Goal: Information Seeking & Learning: Learn about a topic

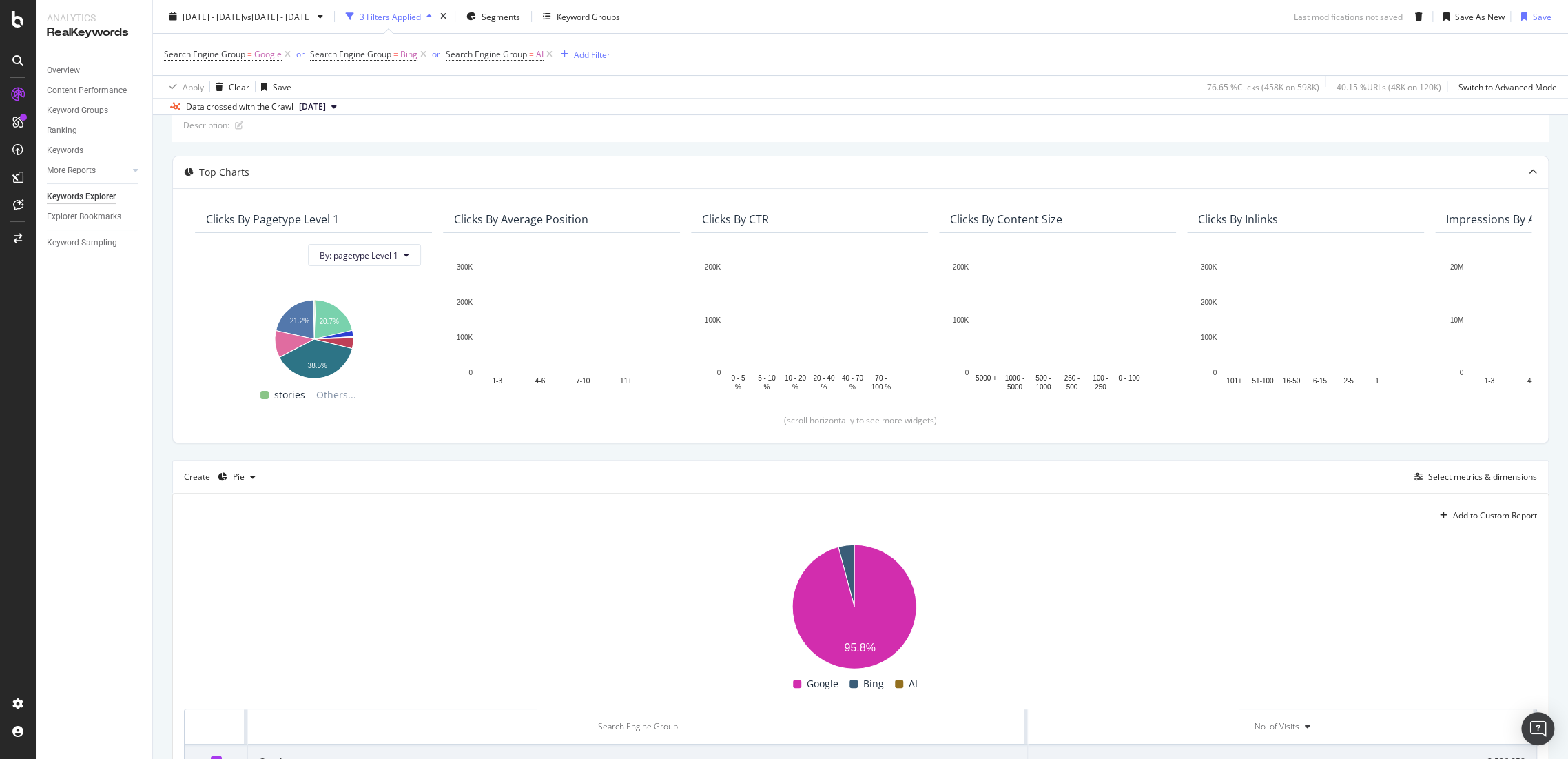
scroll to position [232, 0]
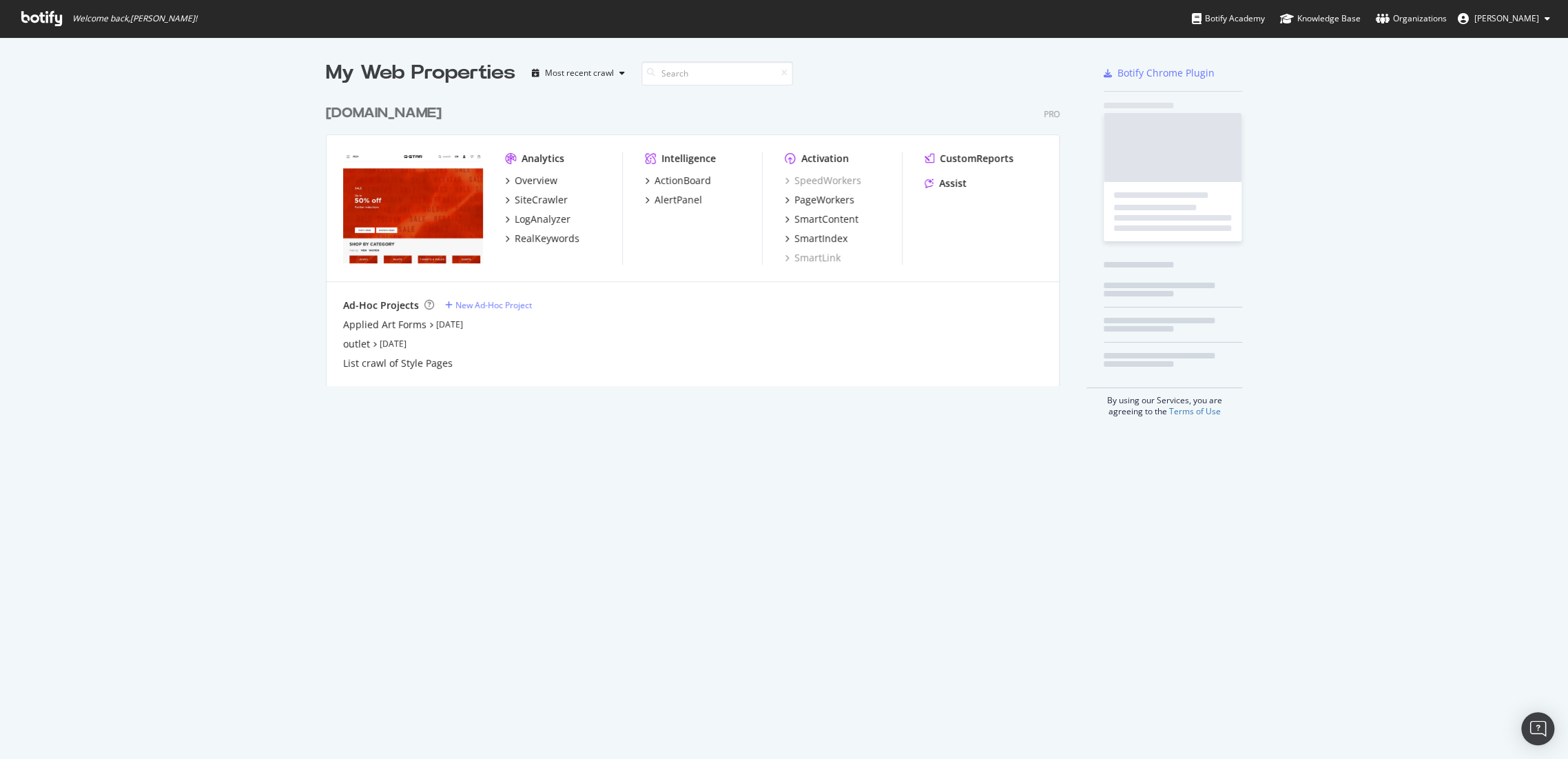
scroll to position [288, 733]
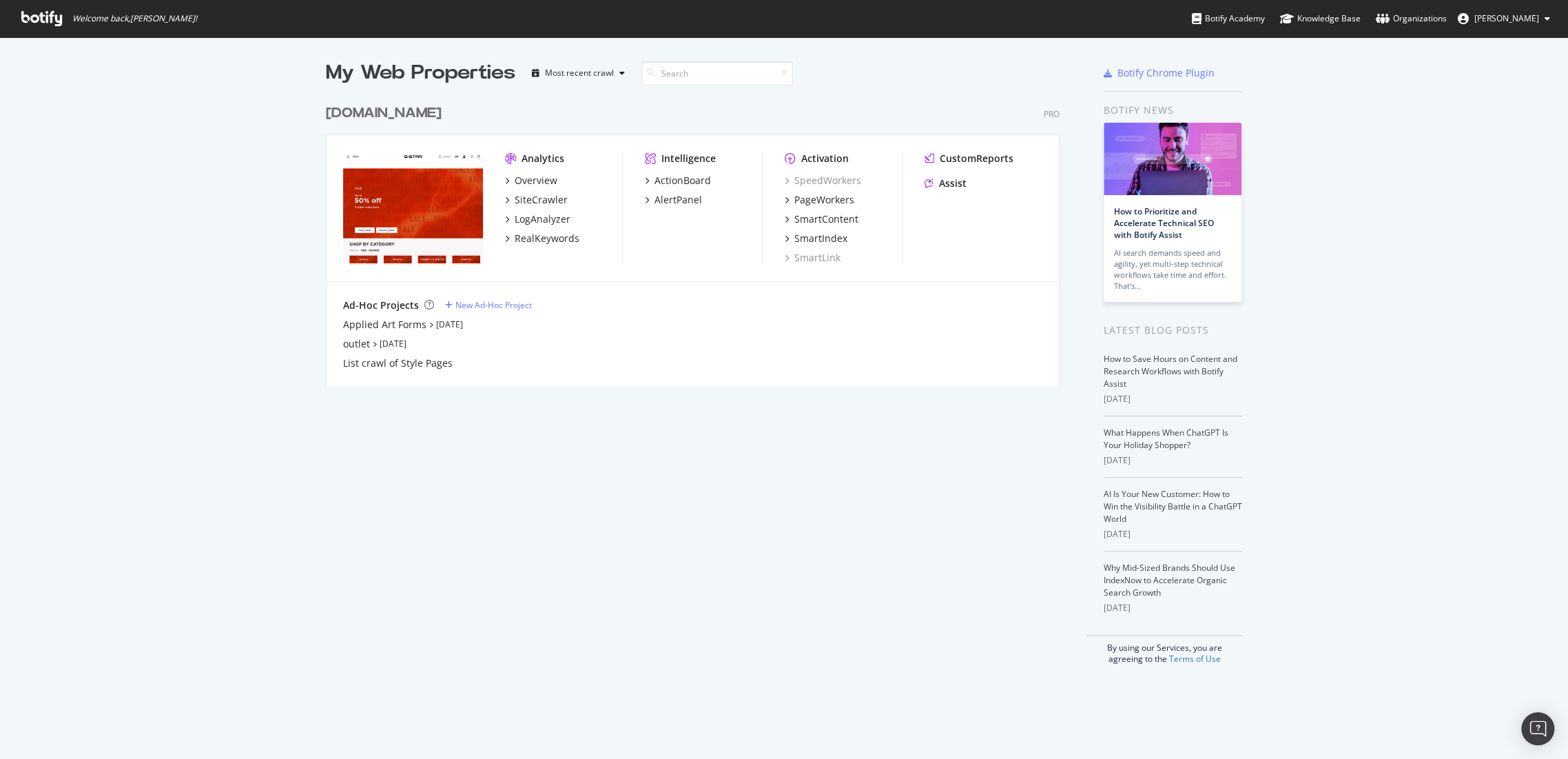
click at [407, 115] on div "[DOMAIN_NAME]" at bounding box center [383, 113] width 115 height 20
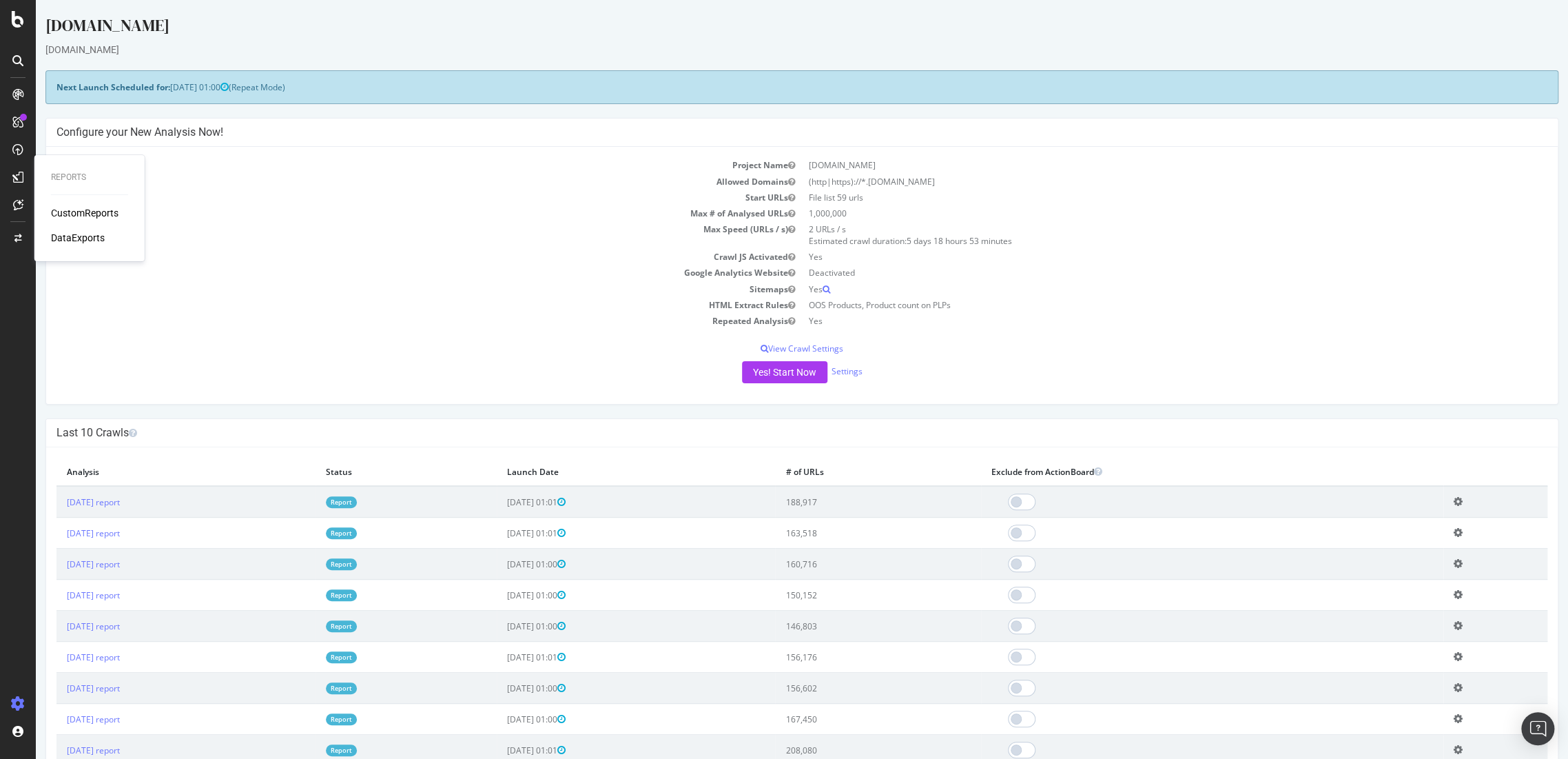
click at [78, 213] on div "CustomReports" at bounding box center [84, 213] width 68 height 14
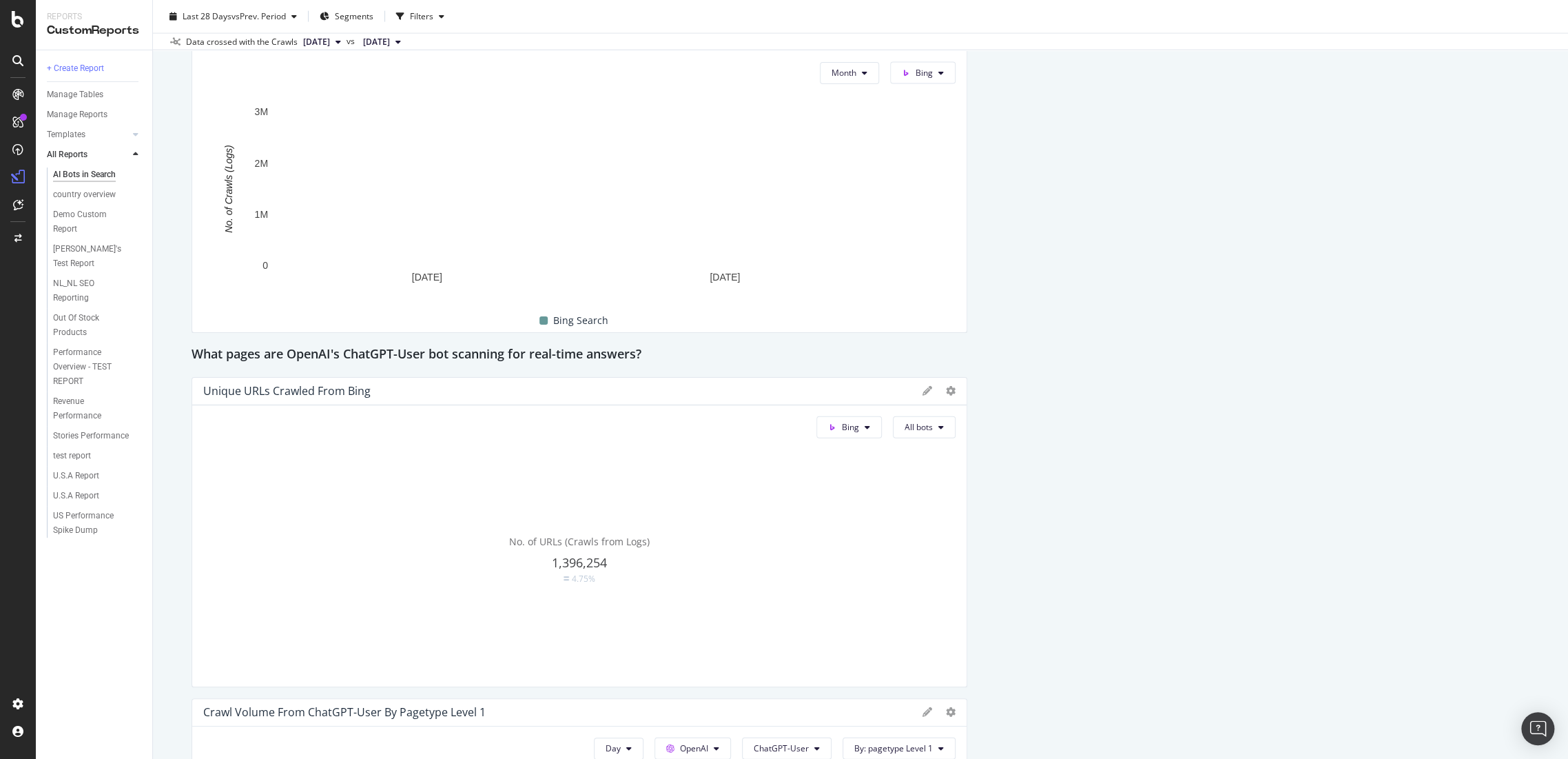
scroll to position [2145, 0]
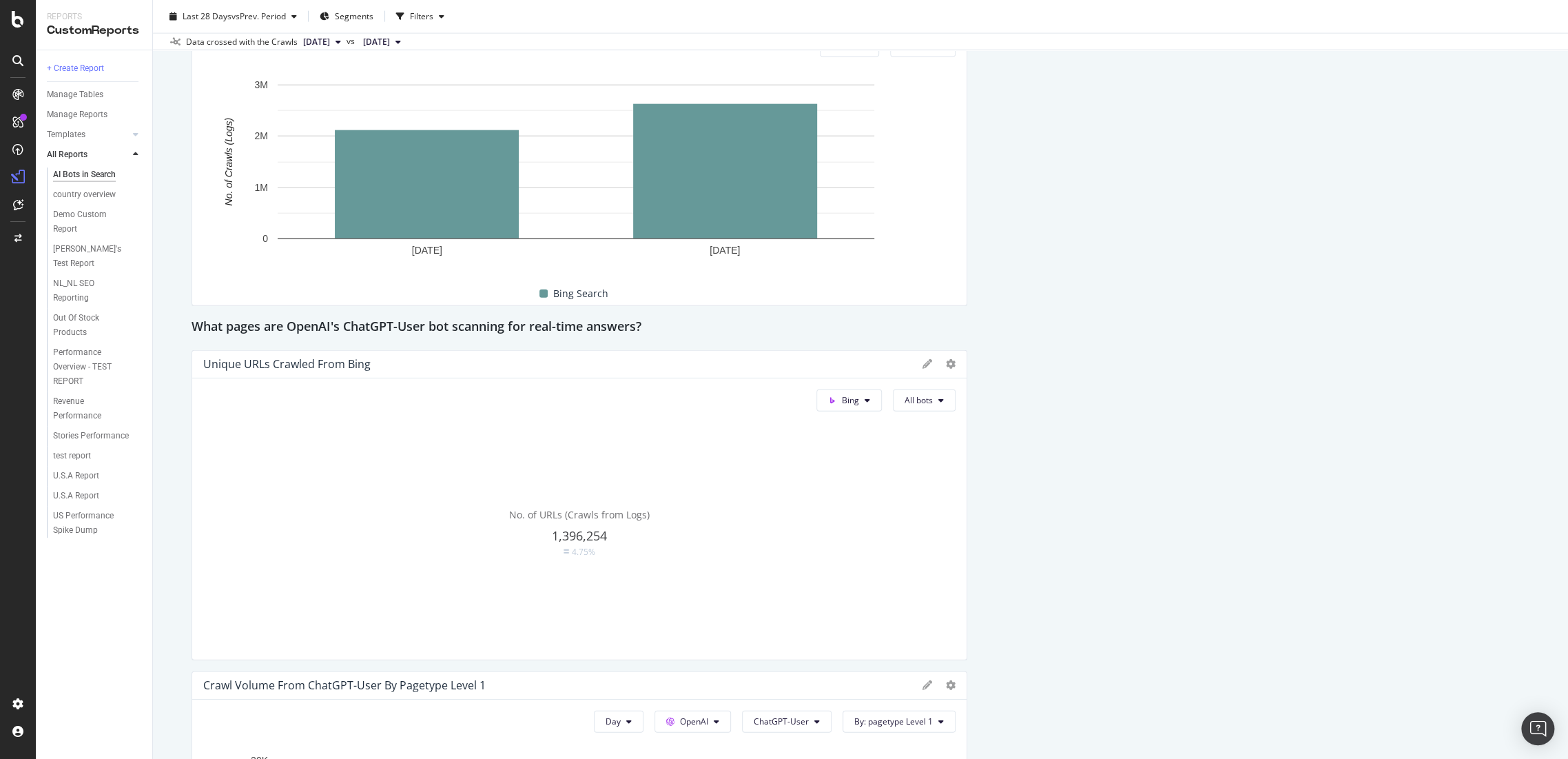
drag, startPoint x: 667, startPoint y: 336, endPoint x: 149, endPoint y: 335, distance: 518.0
click at [149, 335] on div "Reports CustomReports + Create Report Manage Tables Manage Reports Templates AI…" at bounding box center [801, 379] width 1532 height 759
click at [830, 405] on icon at bounding box center [832, 400] width 8 height 8
click at [873, 514] on span "Other AI Bots" at bounding box center [870, 515] width 51 height 12
click at [855, 412] on button "Other AI Bots" at bounding box center [831, 400] width 102 height 22
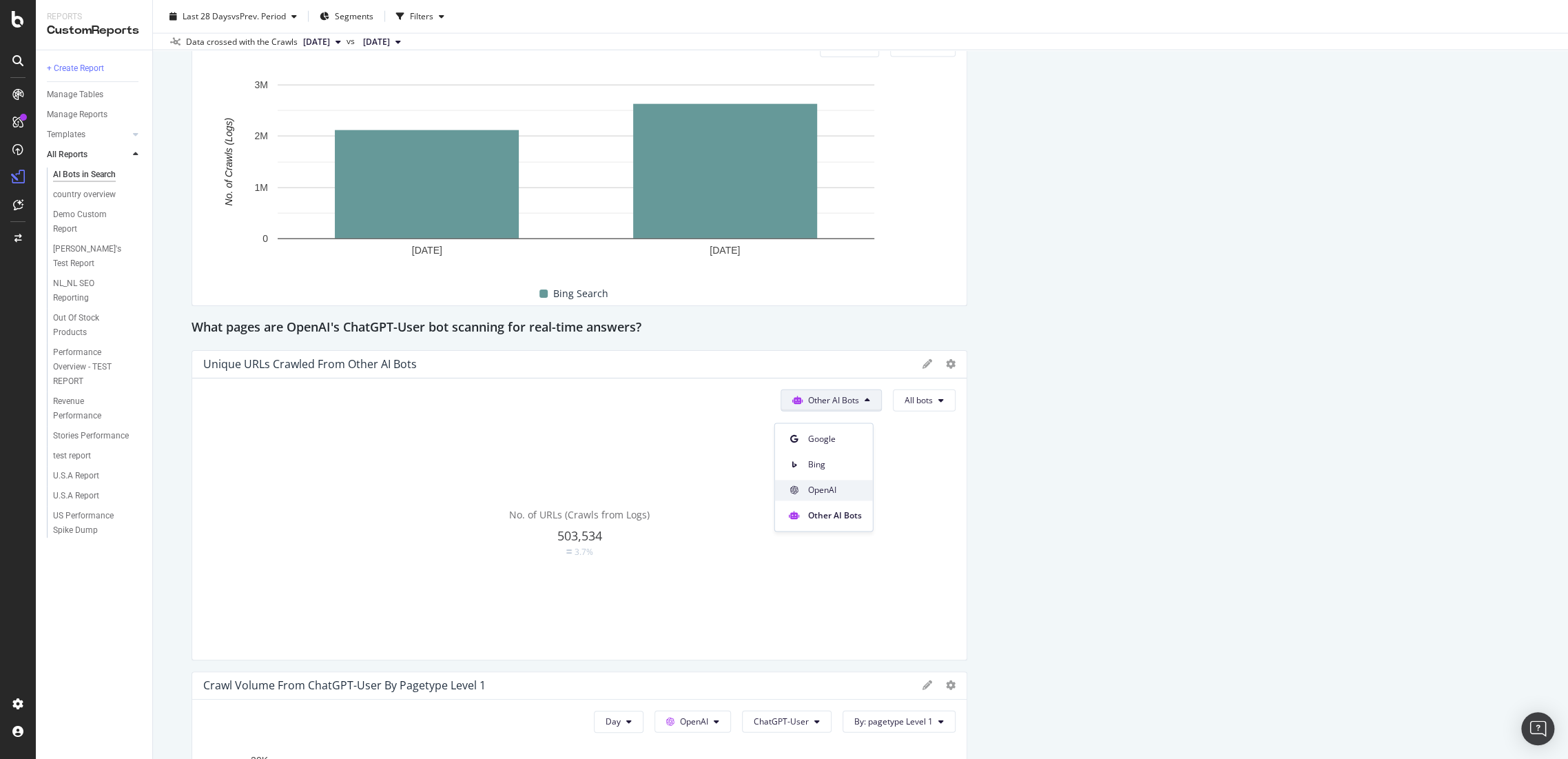
click at [833, 487] on span "OpenAI" at bounding box center [835, 490] width 54 height 12
click at [946, 369] on icon at bounding box center [950, 364] width 9 height 9
click at [754, 545] on div "558,903" at bounding box center [579, 536] width 753 height 18
click at [563, 520] on span "No. of URLs (Crawls from Logs)" at bounding box center [579, 515] width 141 height 13
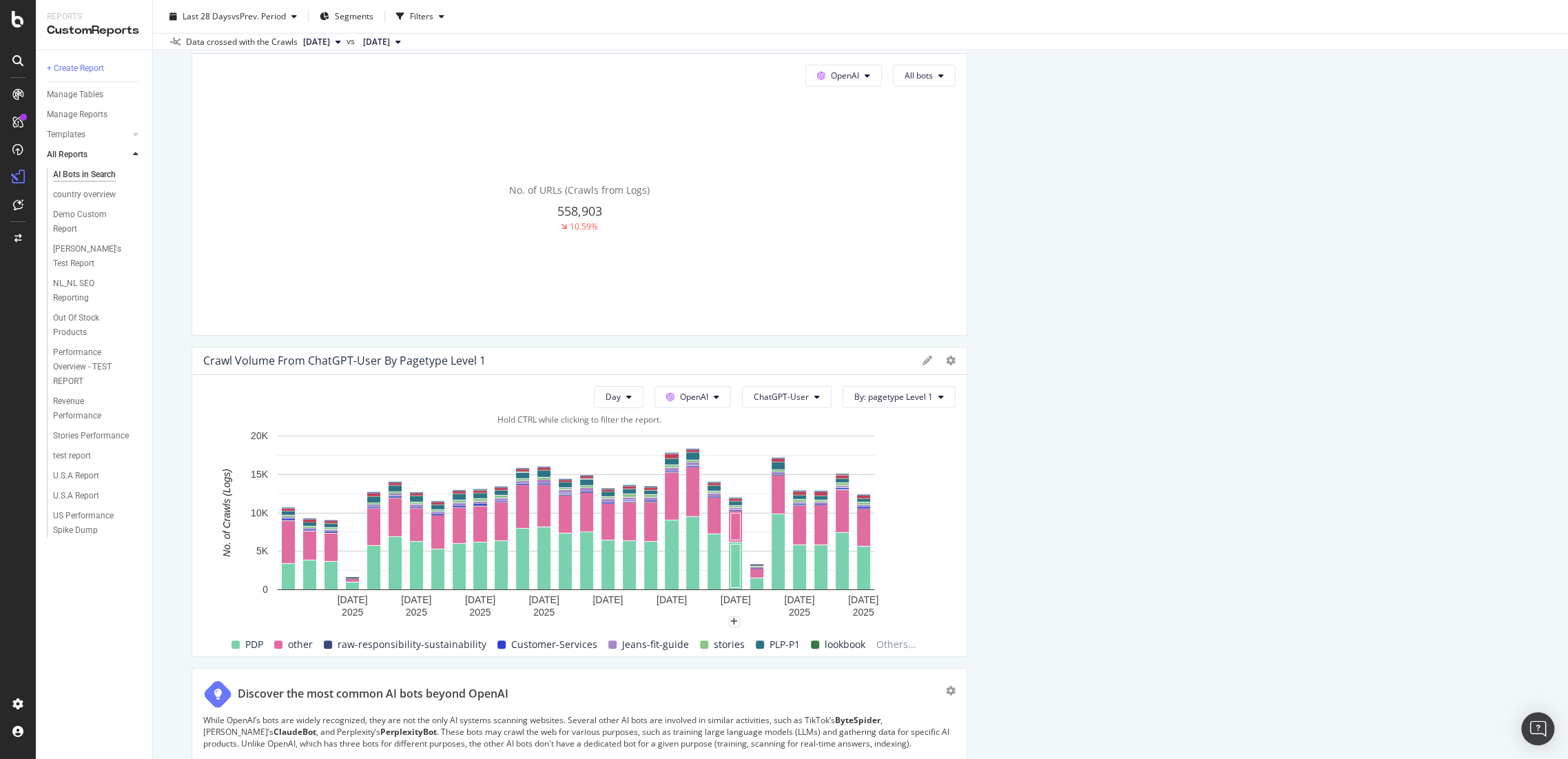
scroll to position [2528, 0]
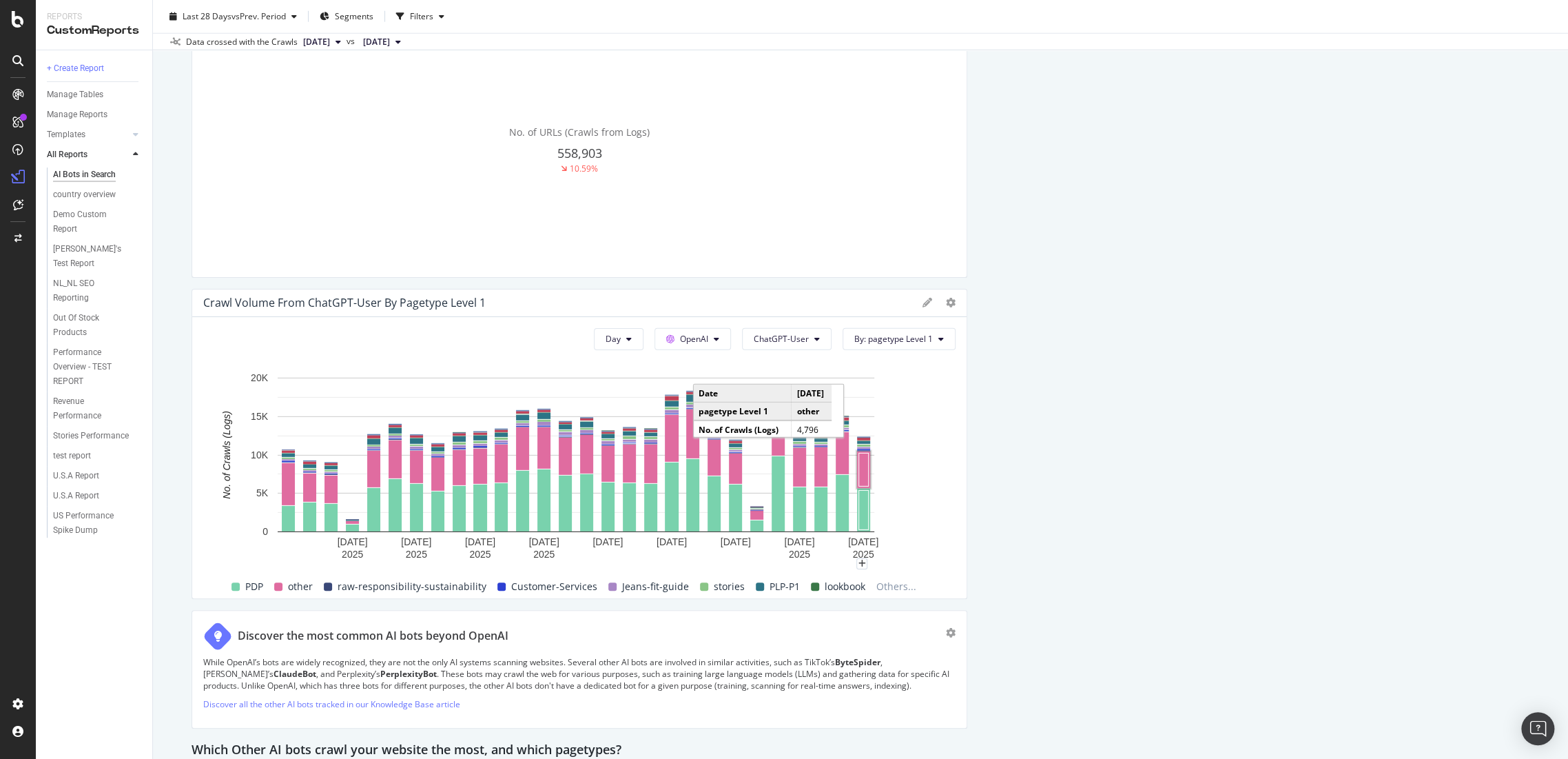
click at [869, 484] on rect "A chart." at bounding box center [864, 470] width 13 height 36
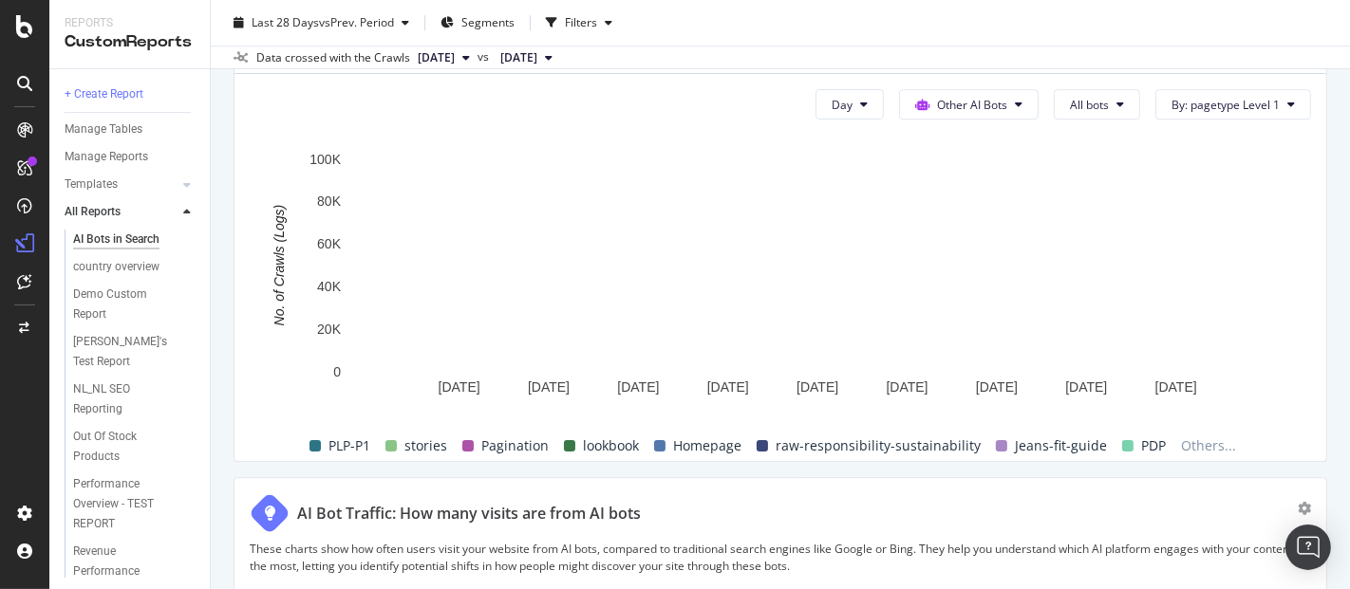
scroll to position [4887, 0]
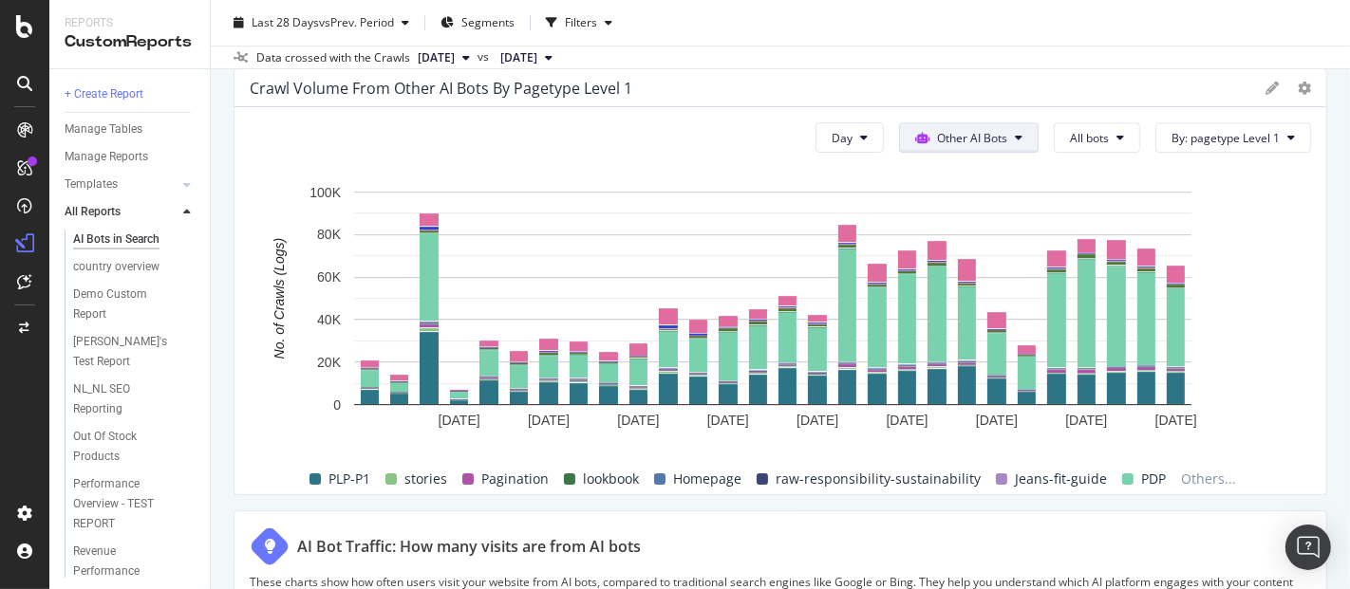
click at [1000, 144] on button "Other AI Bots" at bounding box center [969, 137] width 140 height 30
click at [968, 241] on span "OpenAI" at bounding box center [969, 242] width 74 height 17
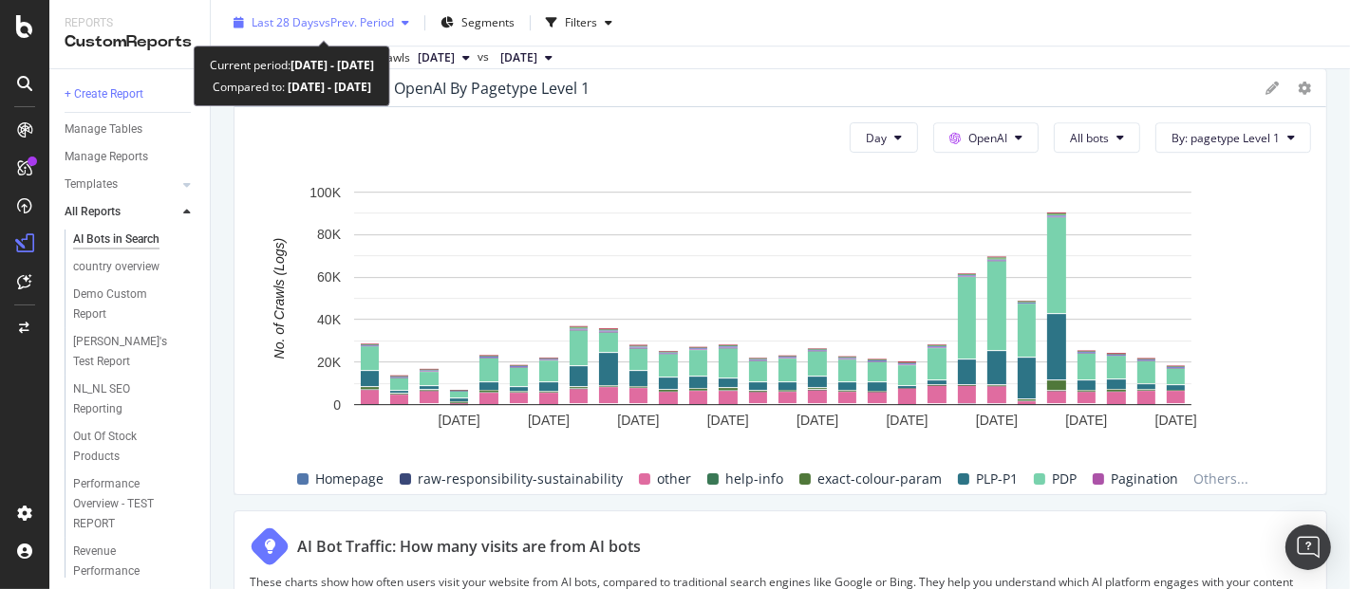
click at [365, 28] on span "vs Prev. Period" at bounding box center [356, 22] width 75 height 16
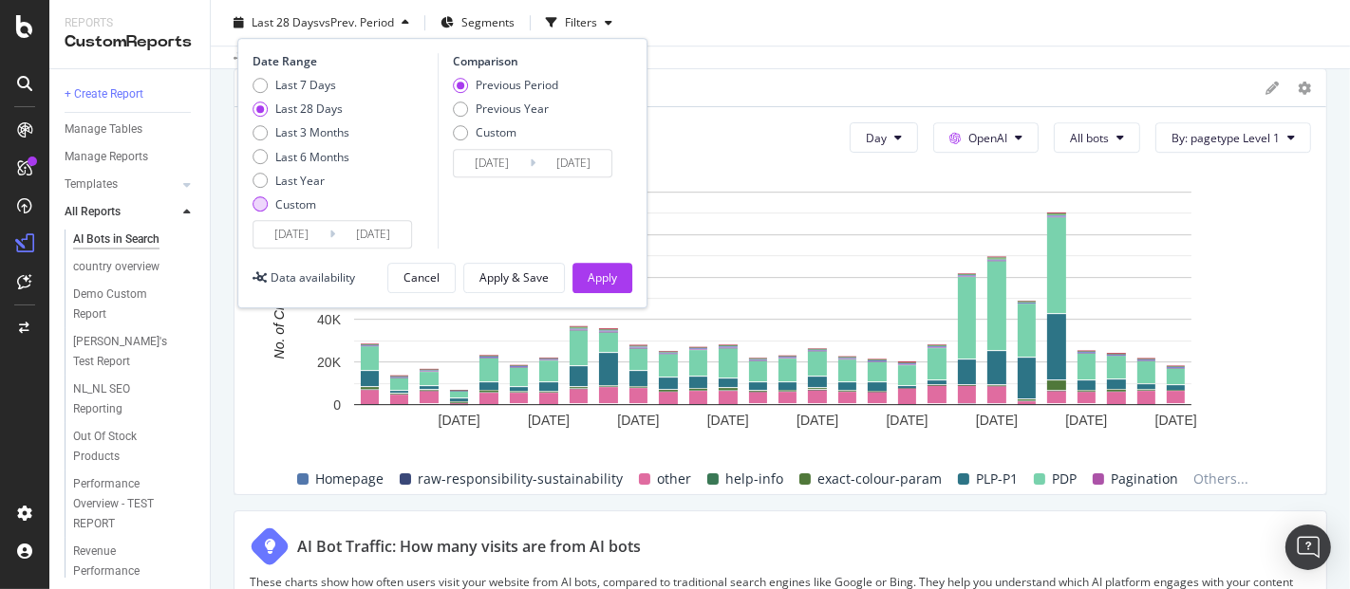
click at [276, 204] on div "Custom" at bounding box center [295, 204] width 41 height 16
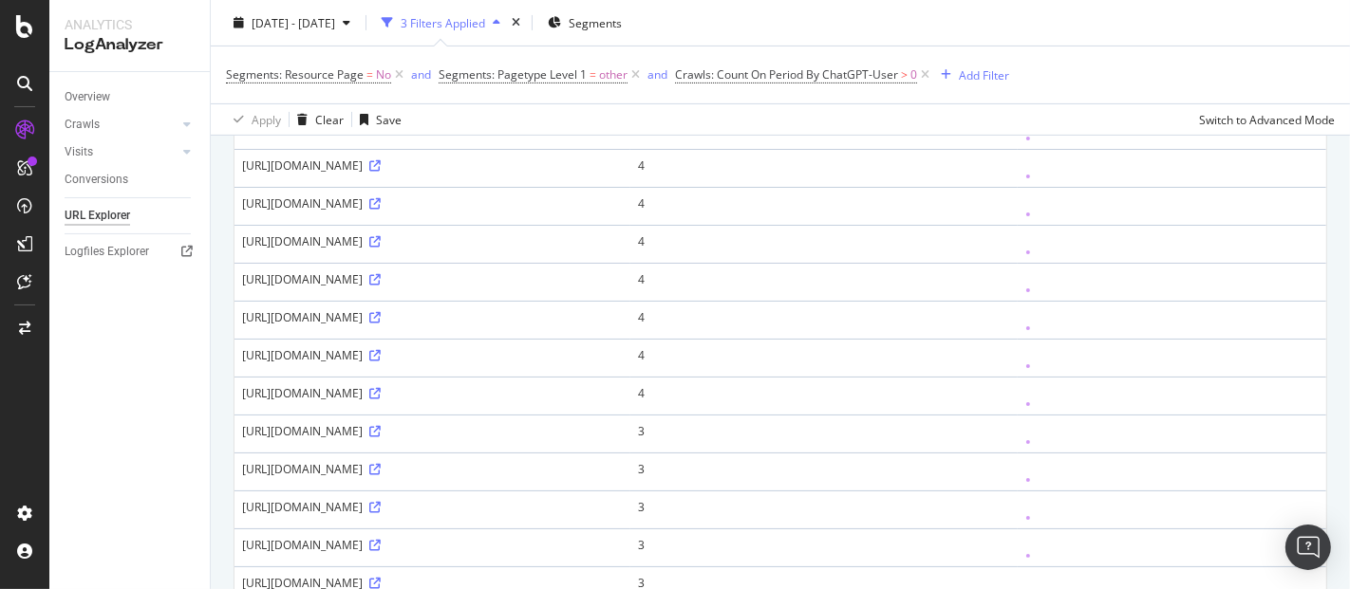
scroll to position [453, 0]
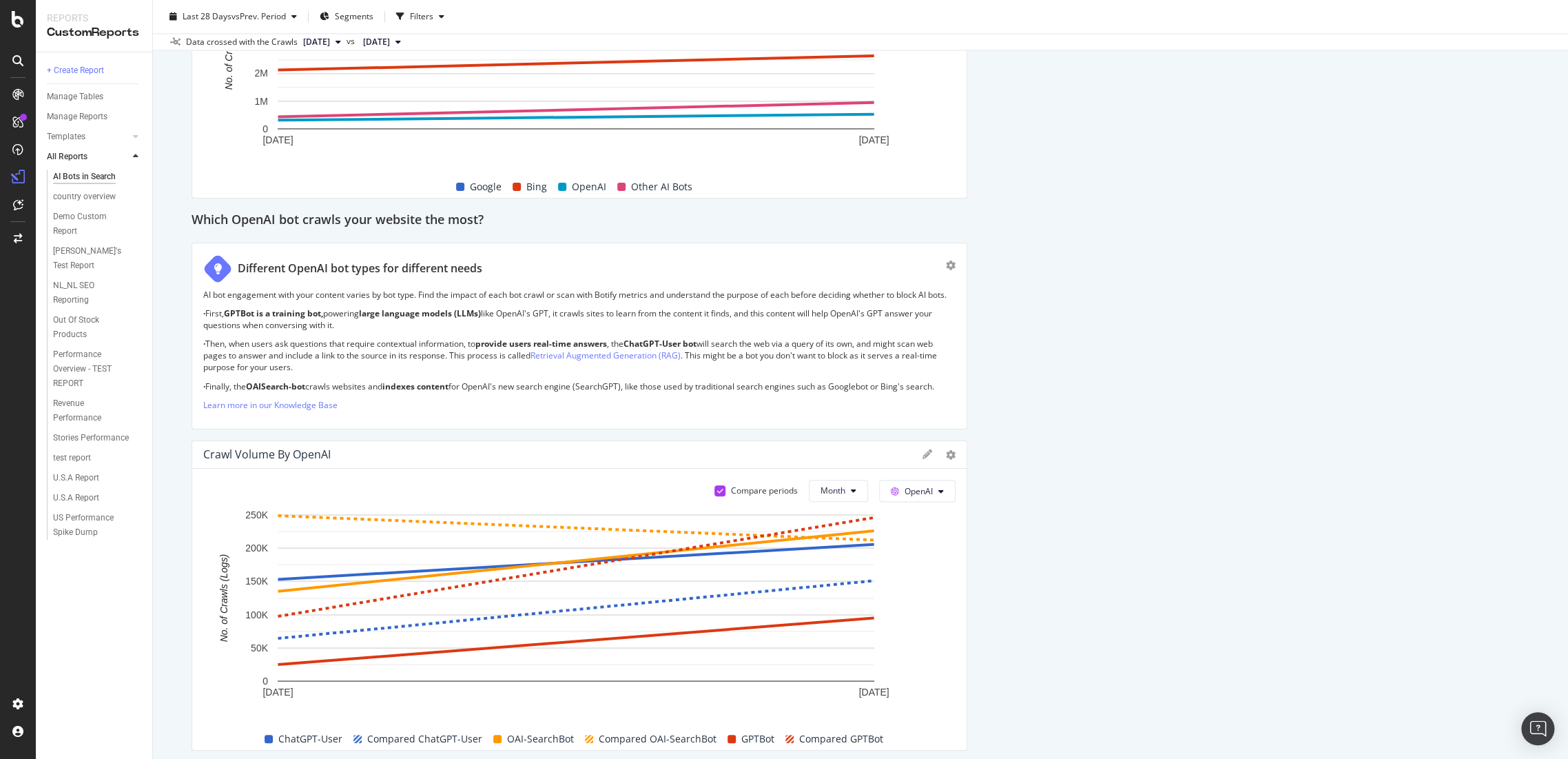
scroll to position [1456, 0]
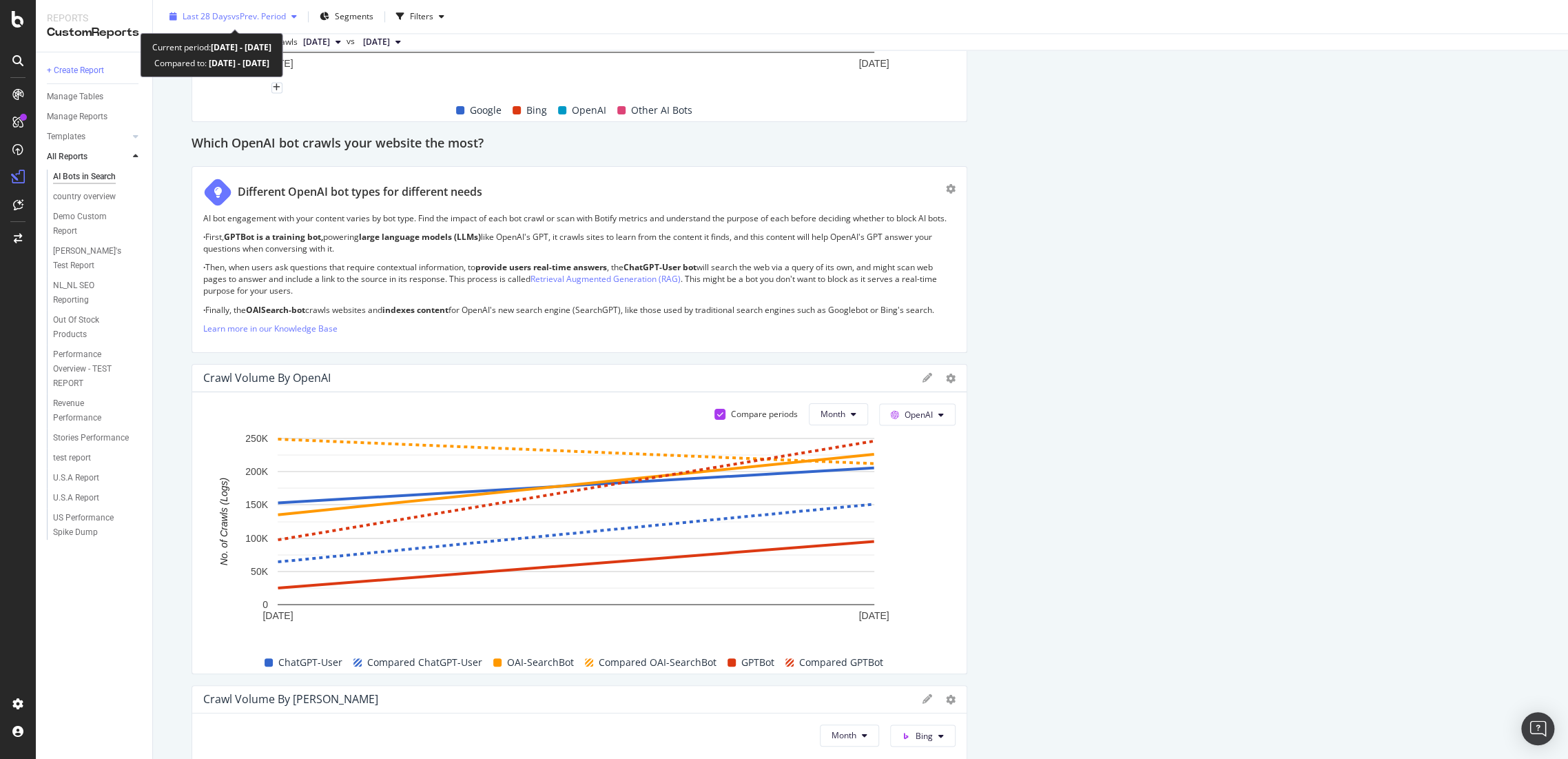
click at [290, 18] on div "button" at bounding box center [294, 16] width 17 height 8
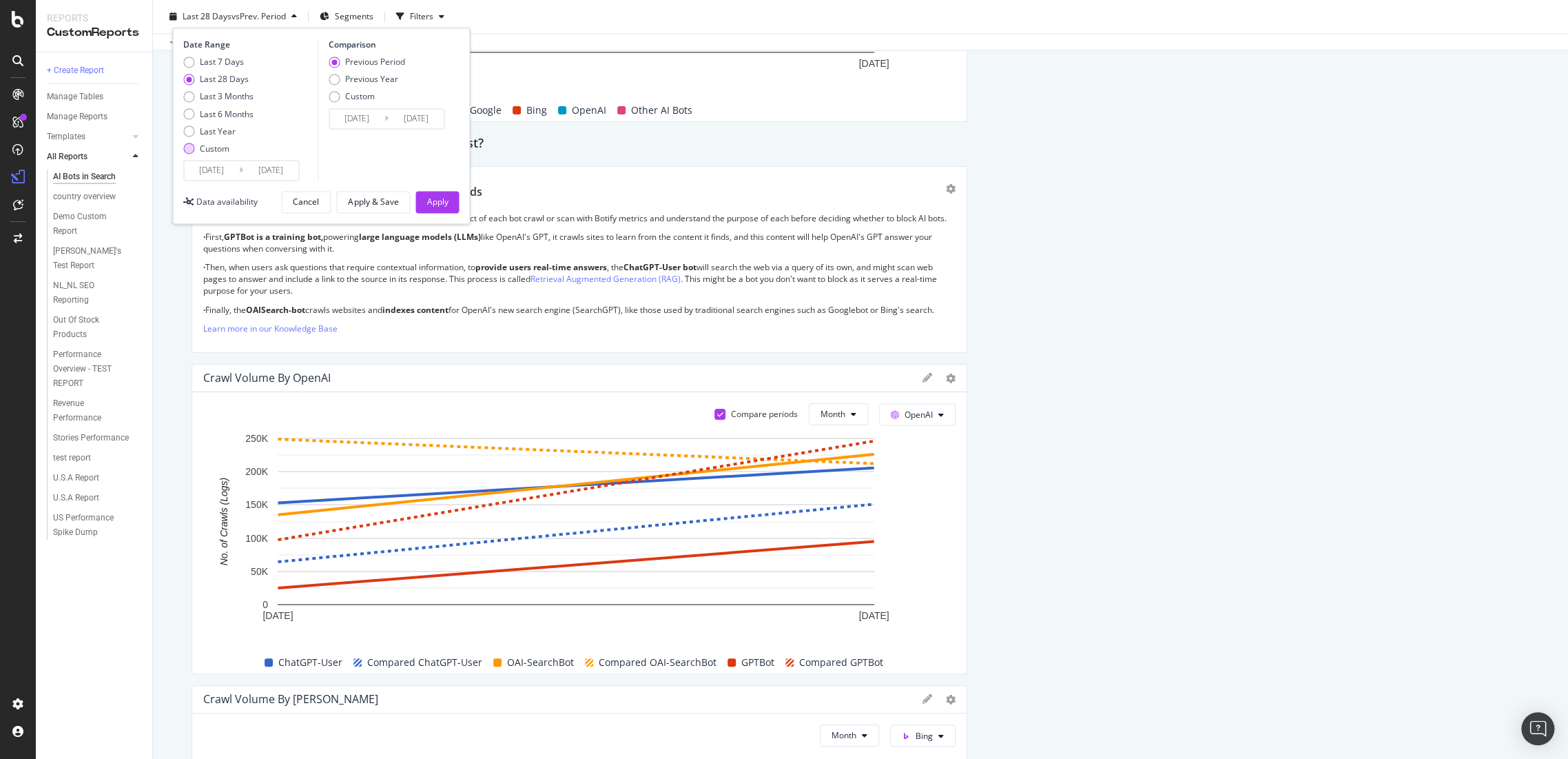
click at [197, 147] on div "Custom" at bounding box center [218, 148] width 70 height 12
click at [198, 168] on input "[DATE]" at bounding box center [211, 170] width 55 height 20
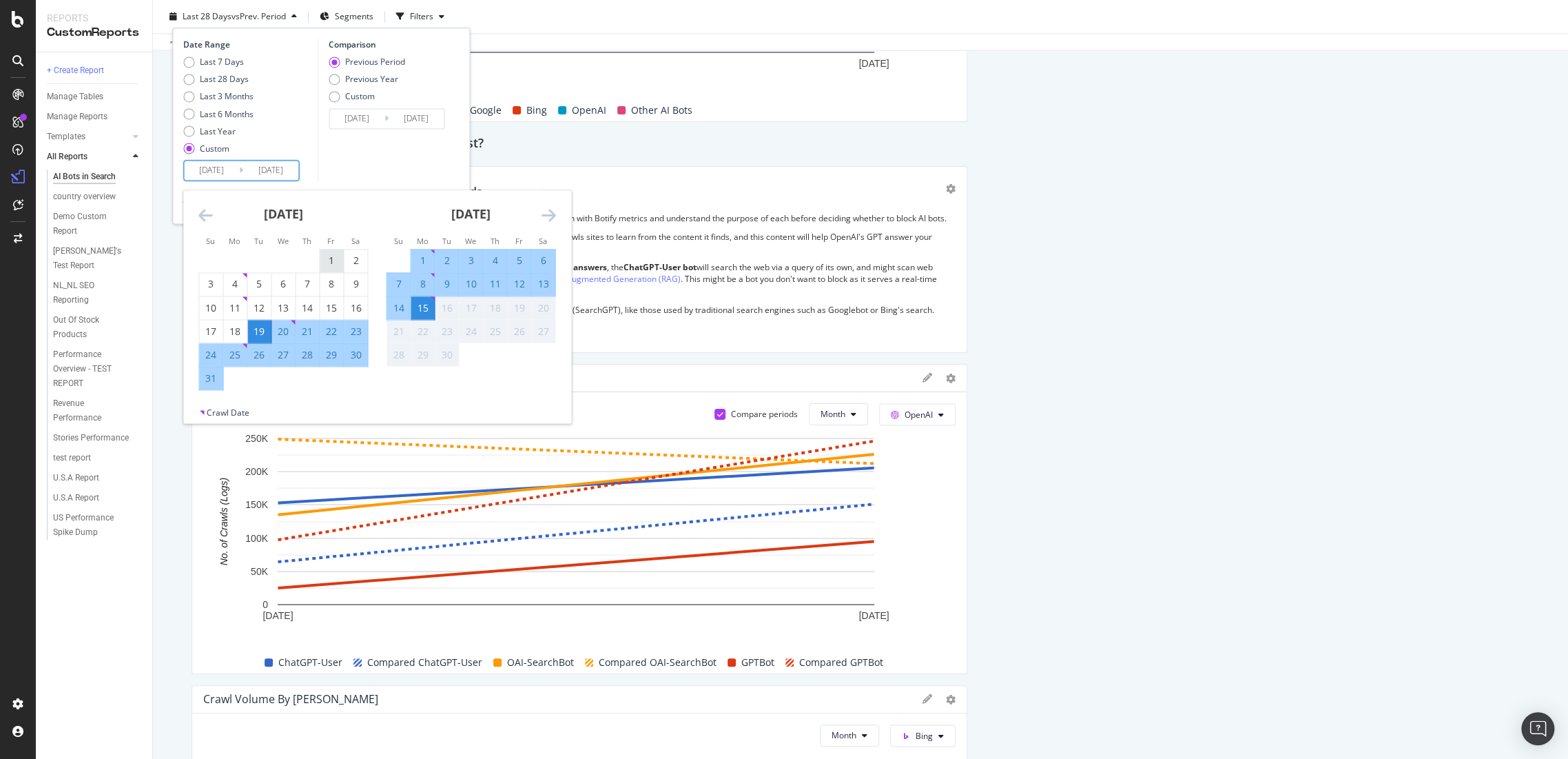
click at [327, 260] on div "1" at bounding box center [331, 260] width 23 height 14
type input "[DATE]"
click at [215, 373] on div "31" at bounding box center [211, 378] width 23 height 14
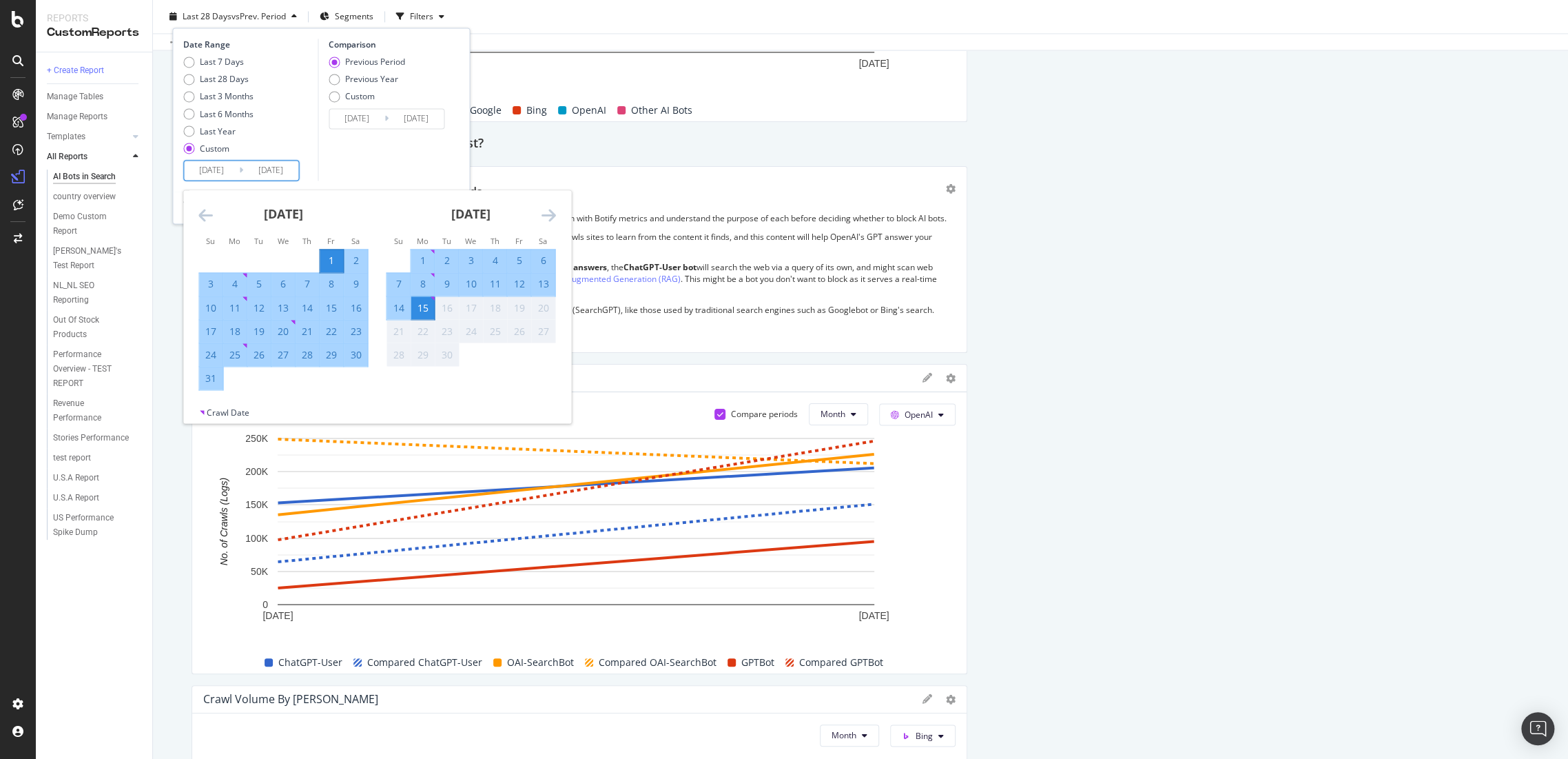
type input "[DATE]"
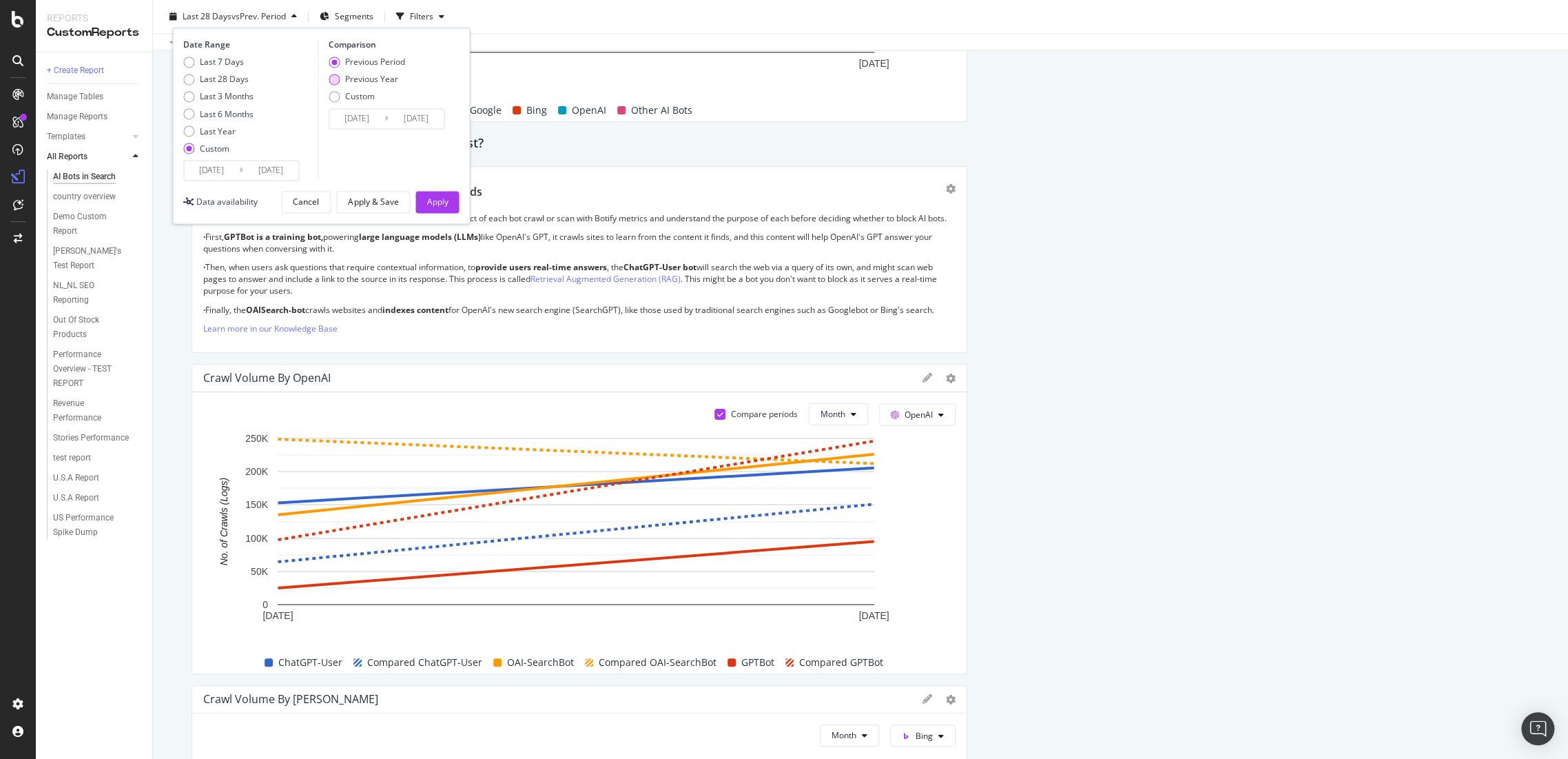
click at [358, 82] on div "Previous Year" at bounding box center [372, 79] width 53 height 12
type input "[DATE]"
click at [369, 115] on input "[DATE]" at bounding box center [357, 118] width 55 height 20
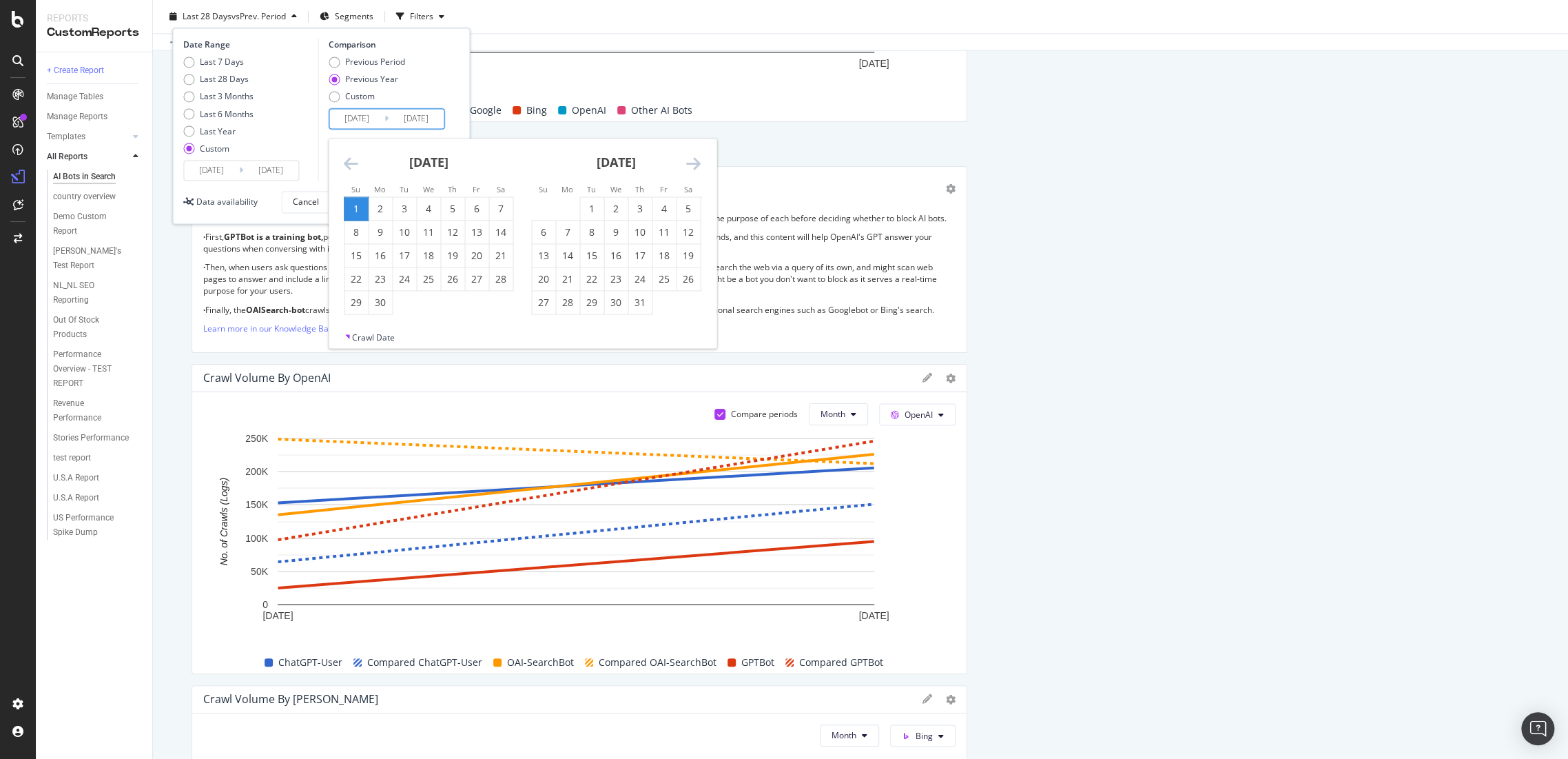
click at [348, 161] on icon "Move backward to switch to the previous month." at bounding box center [351, 163] width 15 height 17
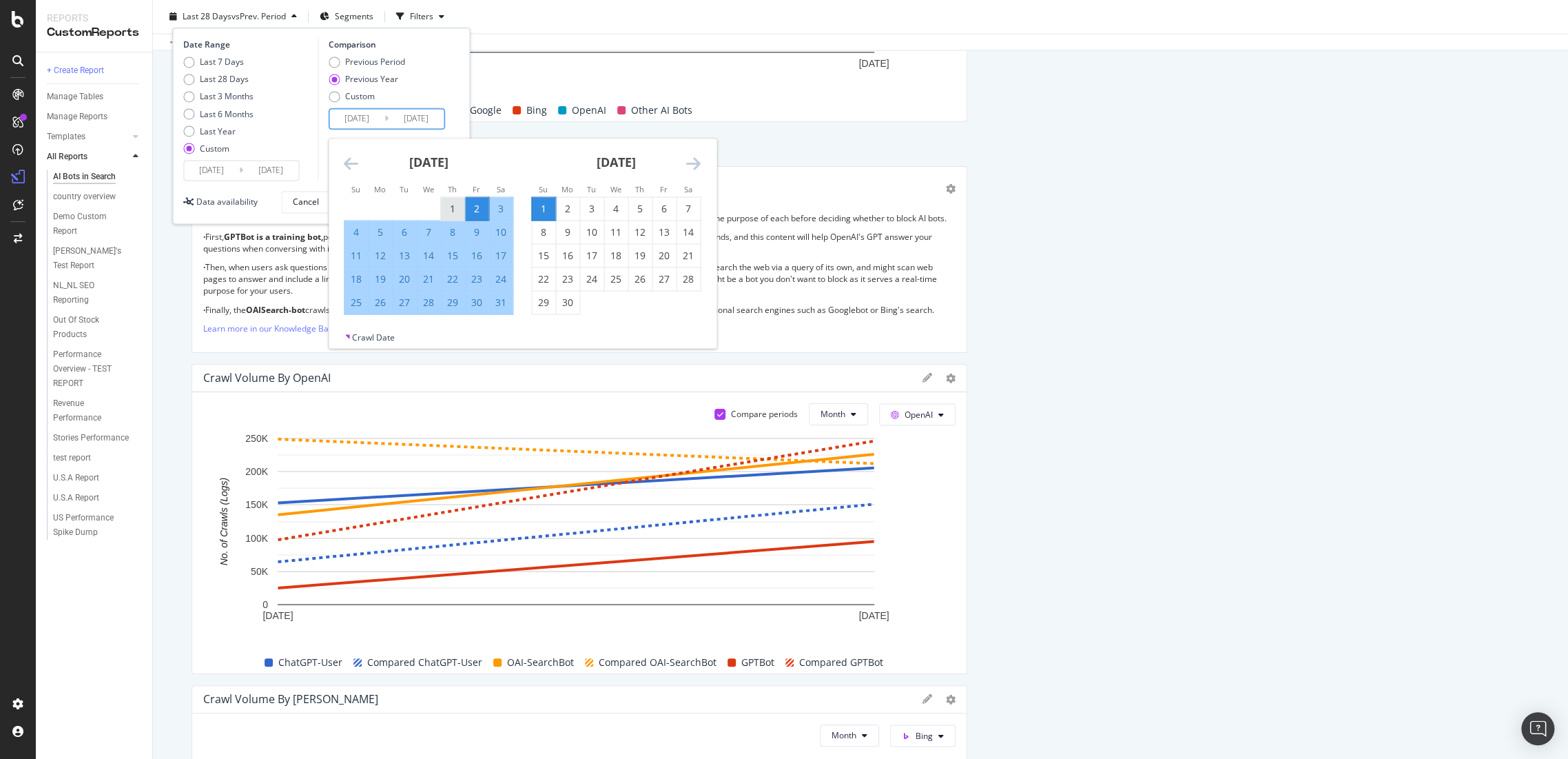
click at [441, 202] on div "1" at bounding box center [452, 208] width 23 height 14
type input "[DATE]"
click at [505, 311] on div "31" at bounding box center [501, 302] width 23 height 23
type input "[DATE]"
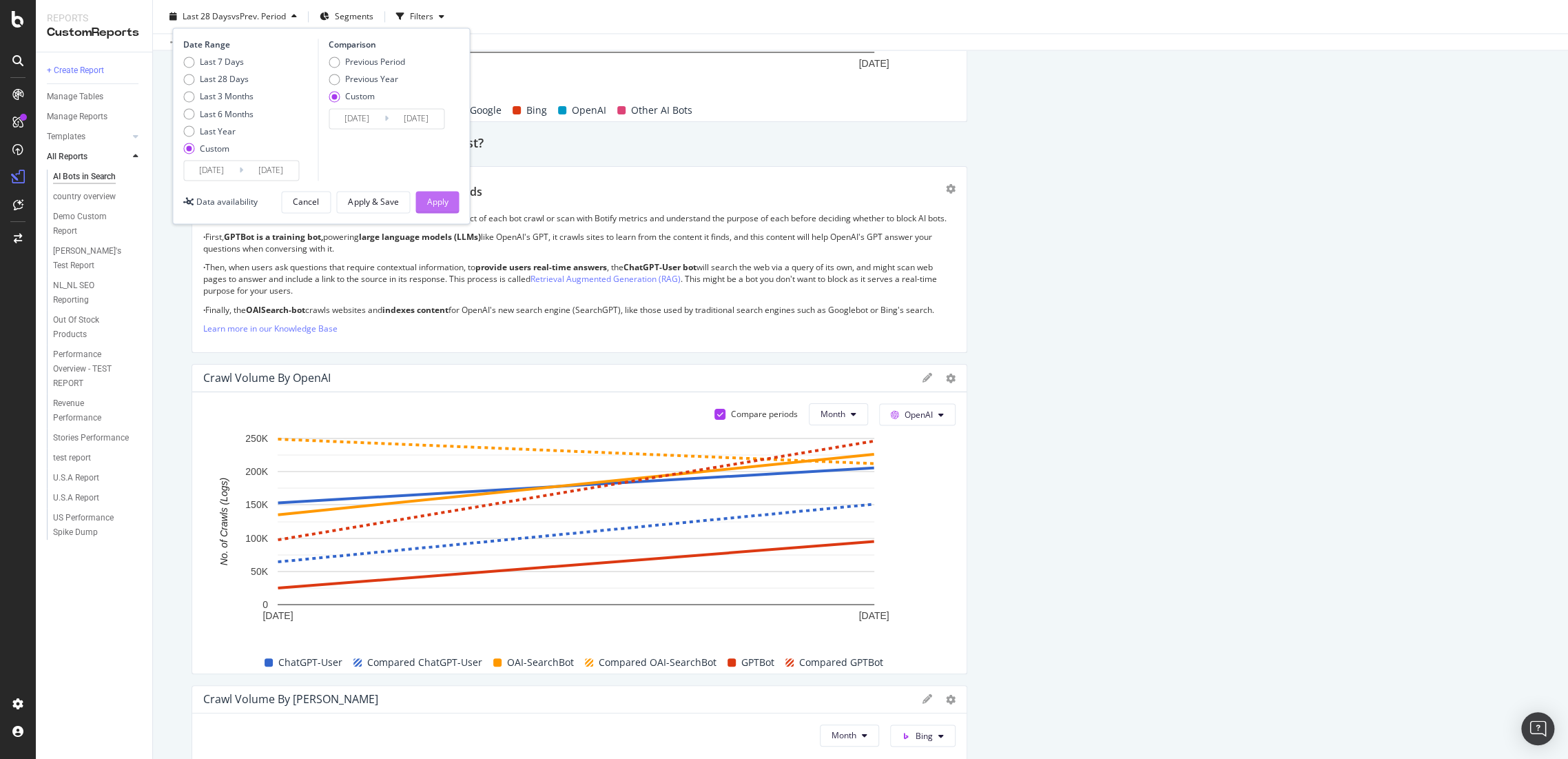
click at [443, 199] on div "Apply" at bounding box center [437, 202] width 21 height 12
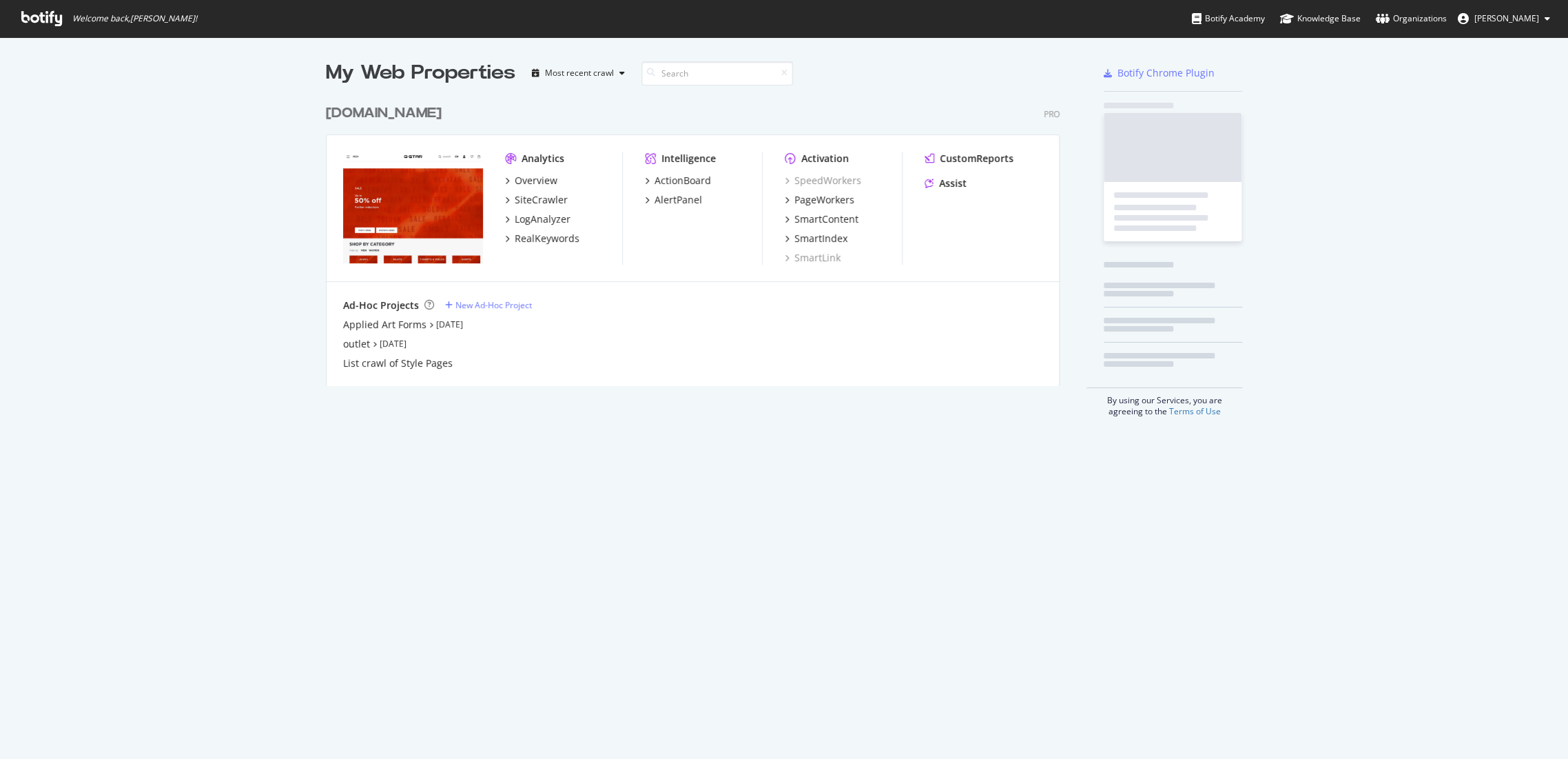
scroll to position [747, 1544]
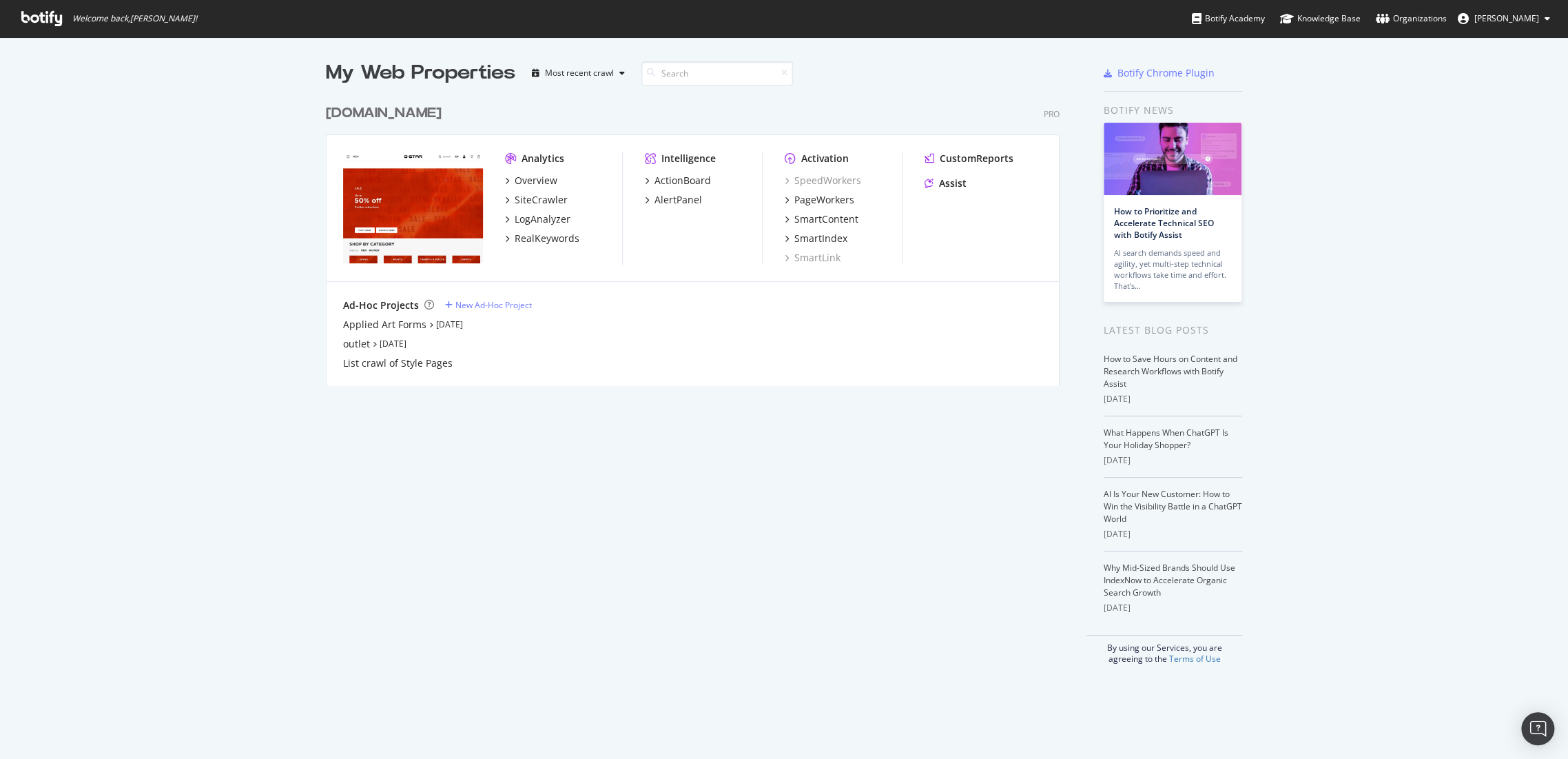
click at [393, 108] on div "[DOMAIN_NAME]" at bounding box center [383, 113] width 115 height 20
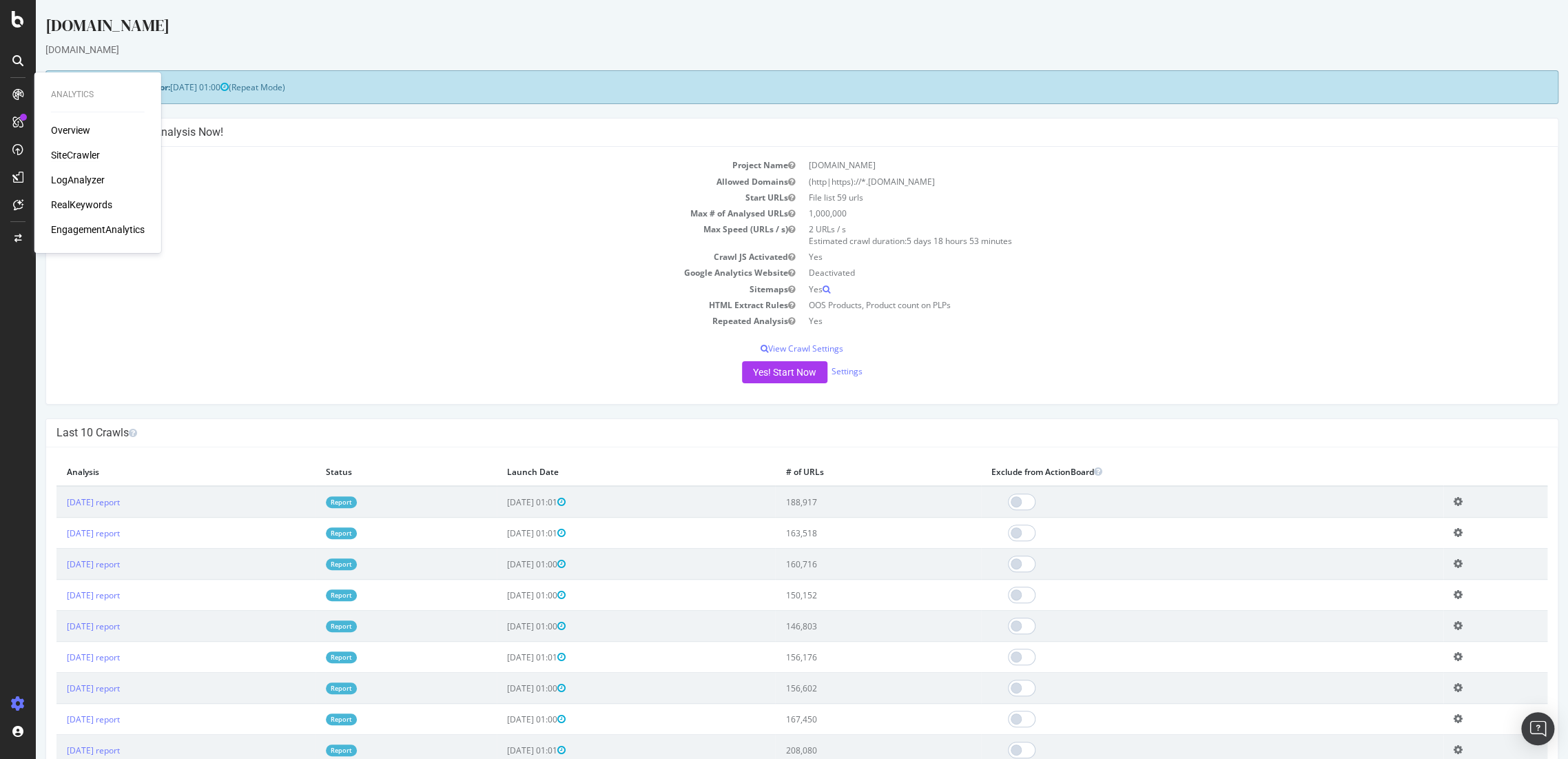
click at [89, 154] on div "SiteCrawler" at bounding box center [75, 155] width 49 height 14
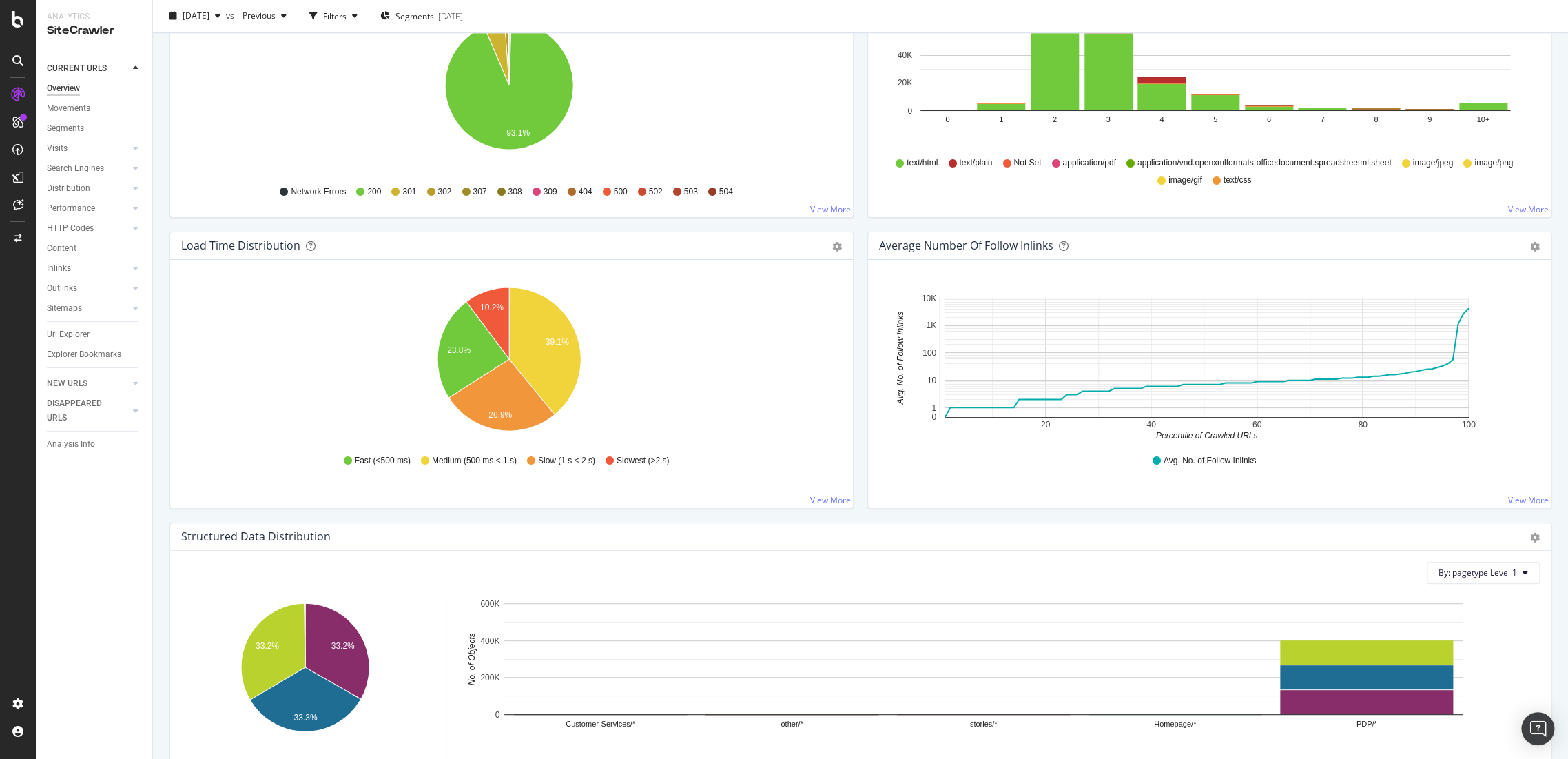
scroll to position [544, 0]
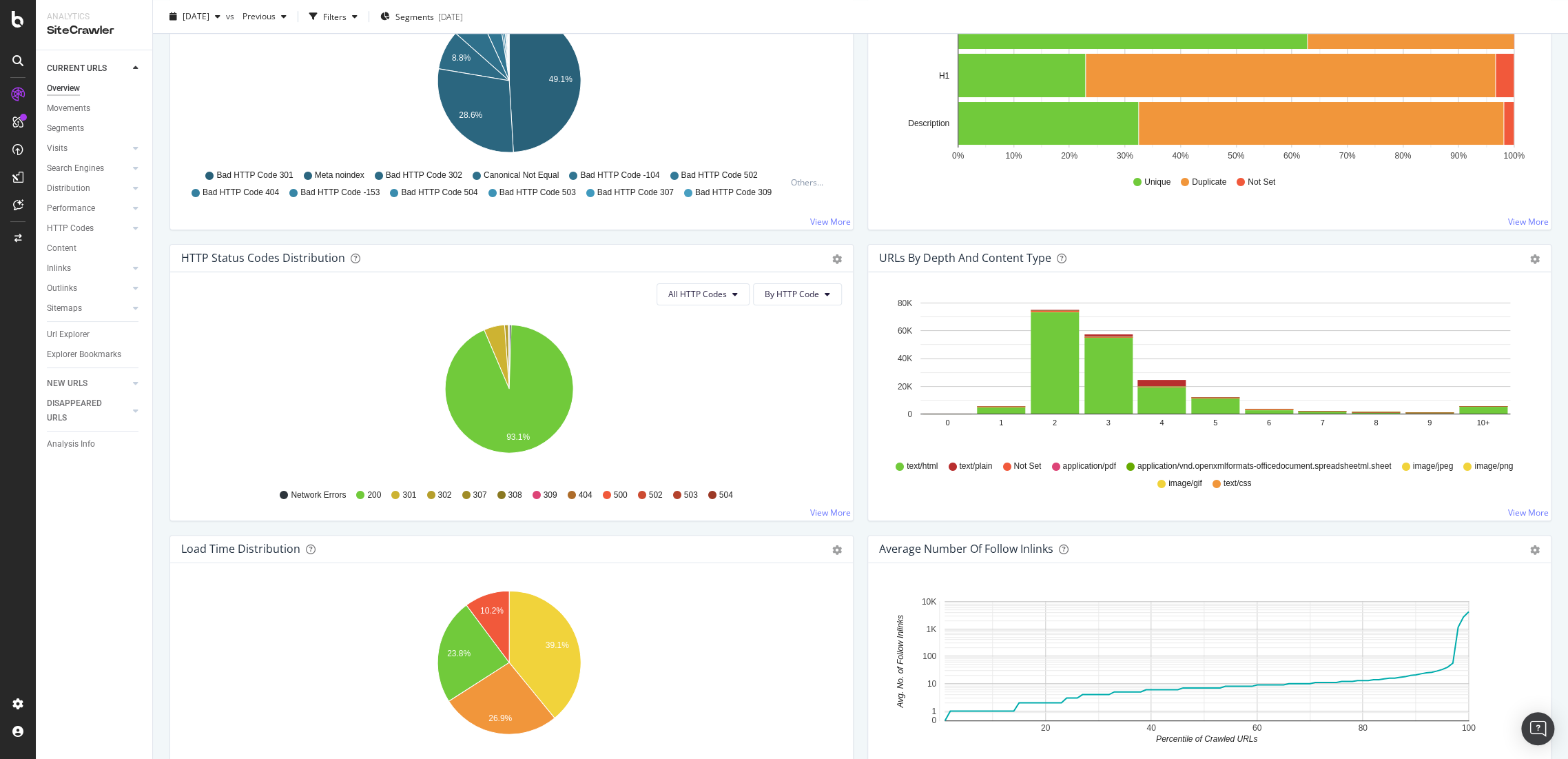
click at [91, 219] on div "HTTP Codes" at bounding box center [99, 229] width 105 height 20
click at [91, 230] on div "HTTP Codes" at bounding box center [70, 229] width 47 height 15
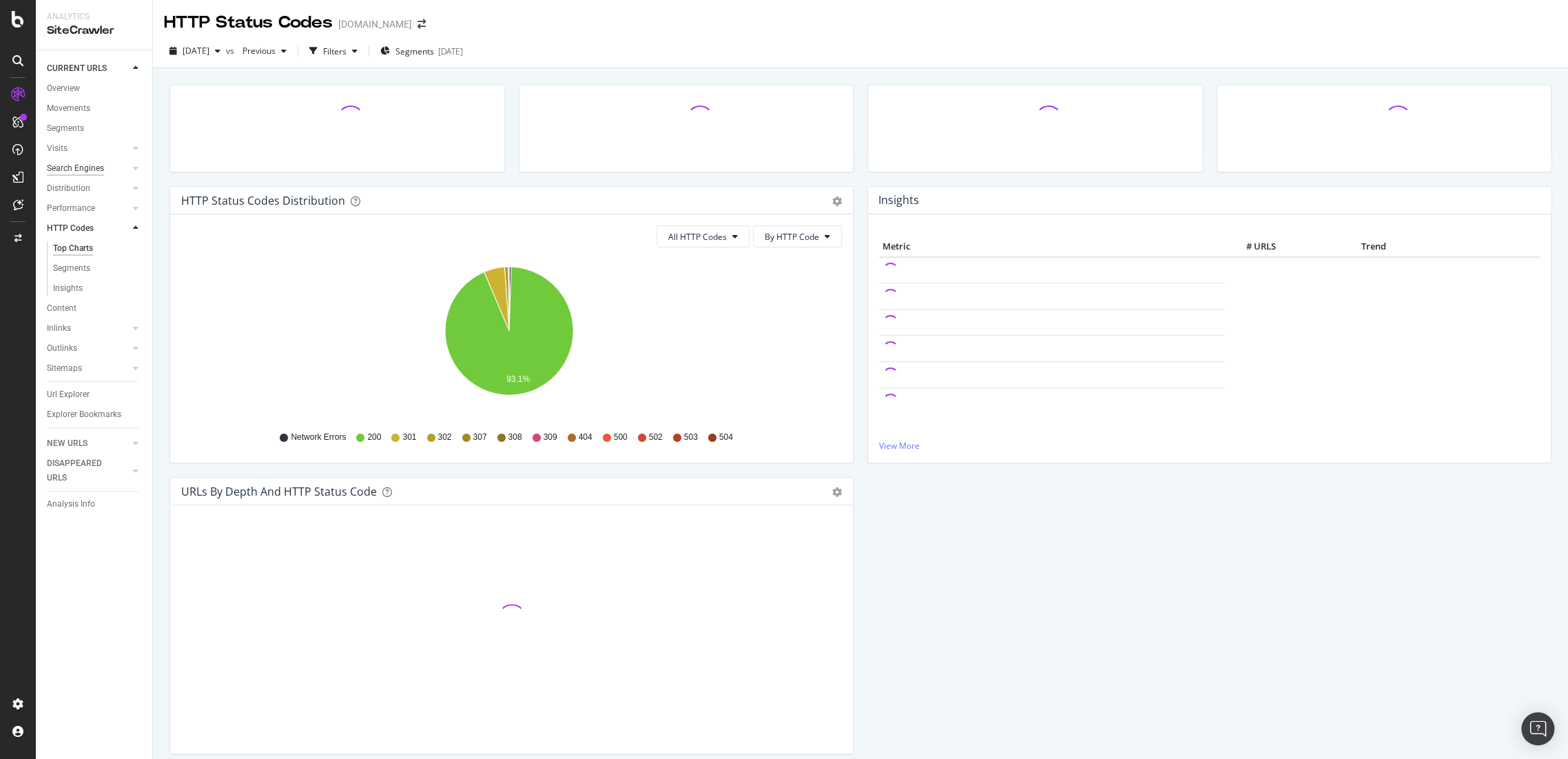
click at [83, 169] on div "Search Engines" at bounding box center [75, 169] width 57 height 15
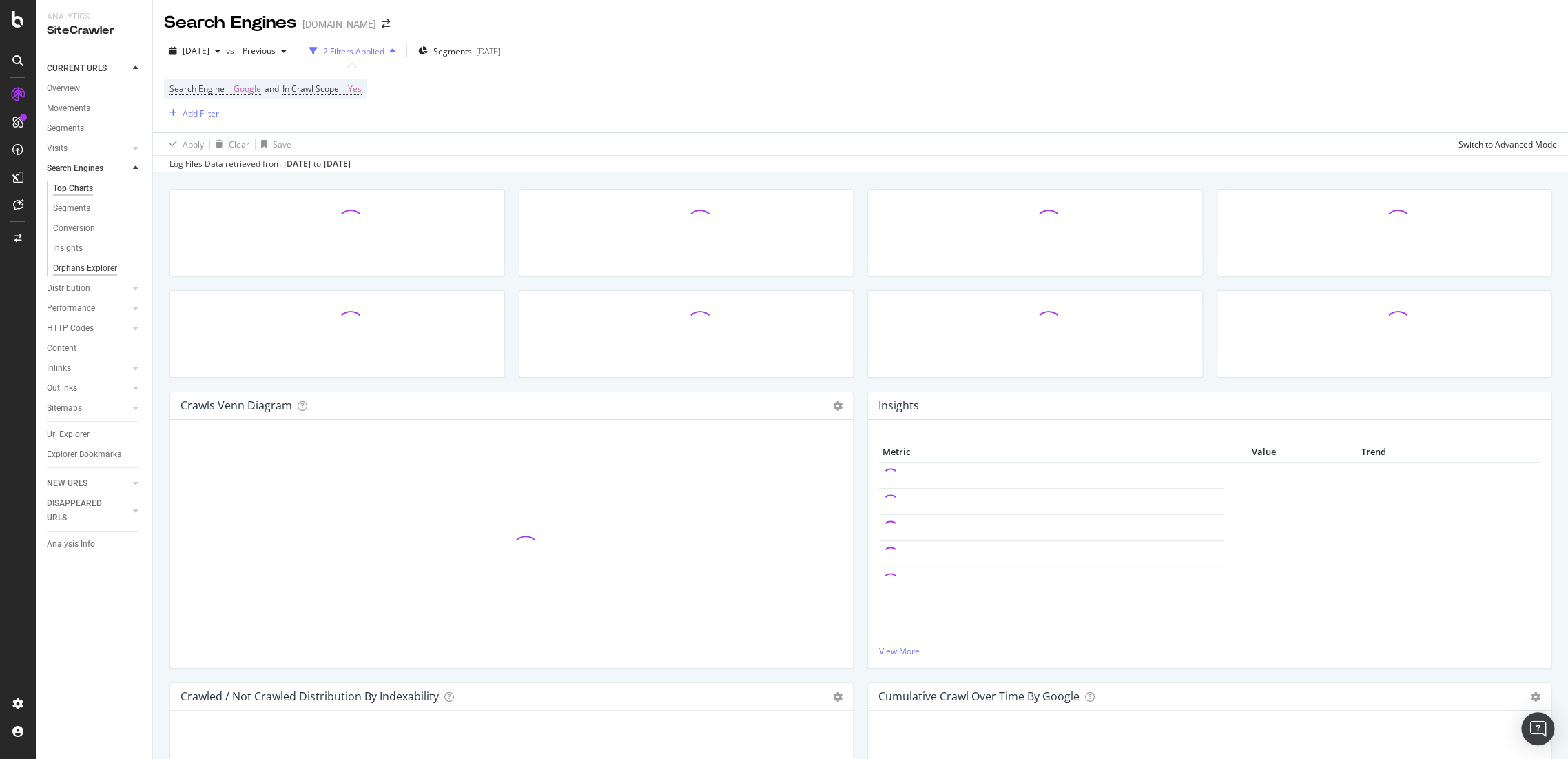
click at [103, 262] on div "Orphans Explorer" at bounding box center [85, 269] width 64 height 15
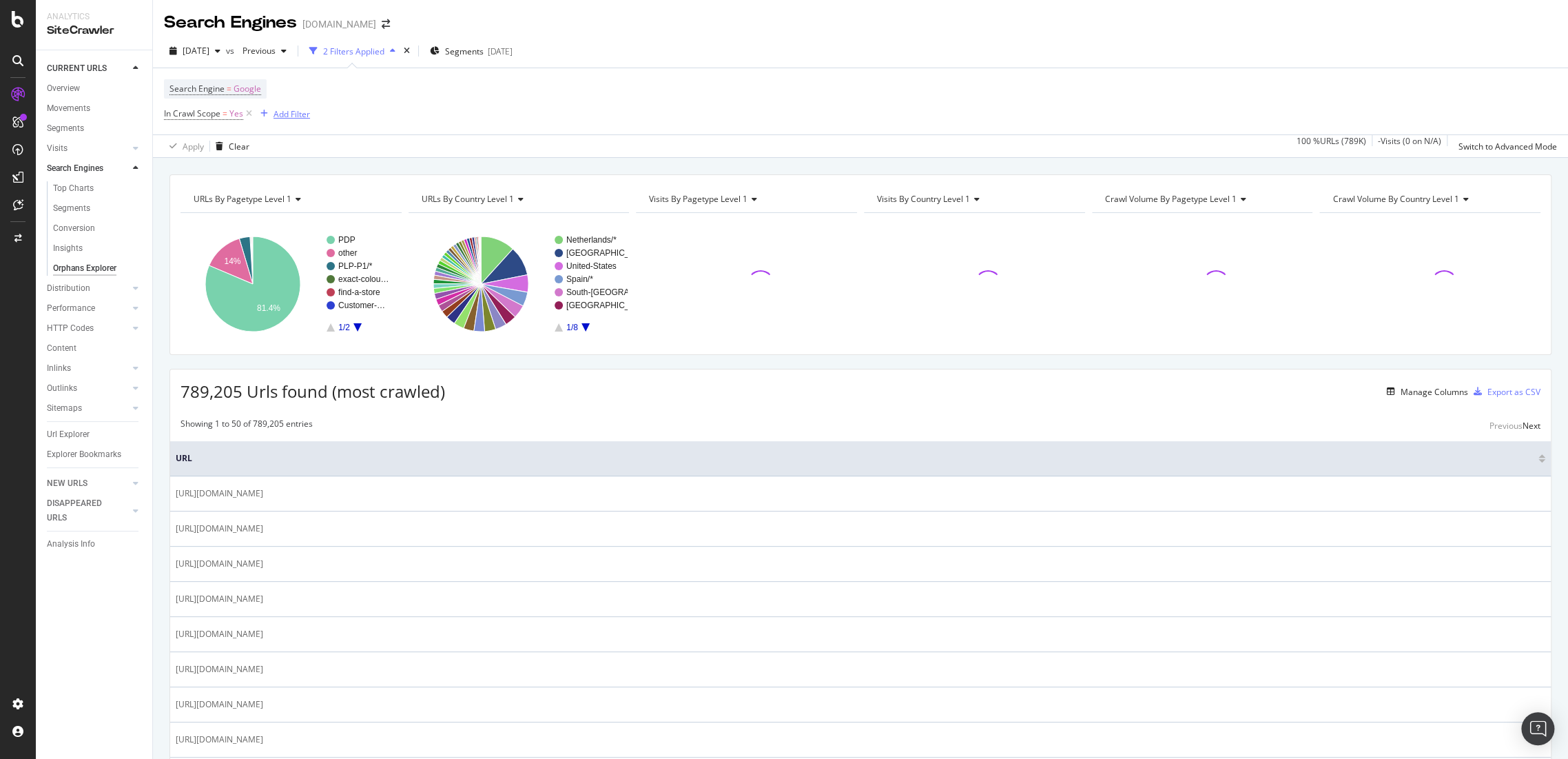
click at [292, 115] on div "Add Filter" at bounding box center [292, 114] width 36 height 12
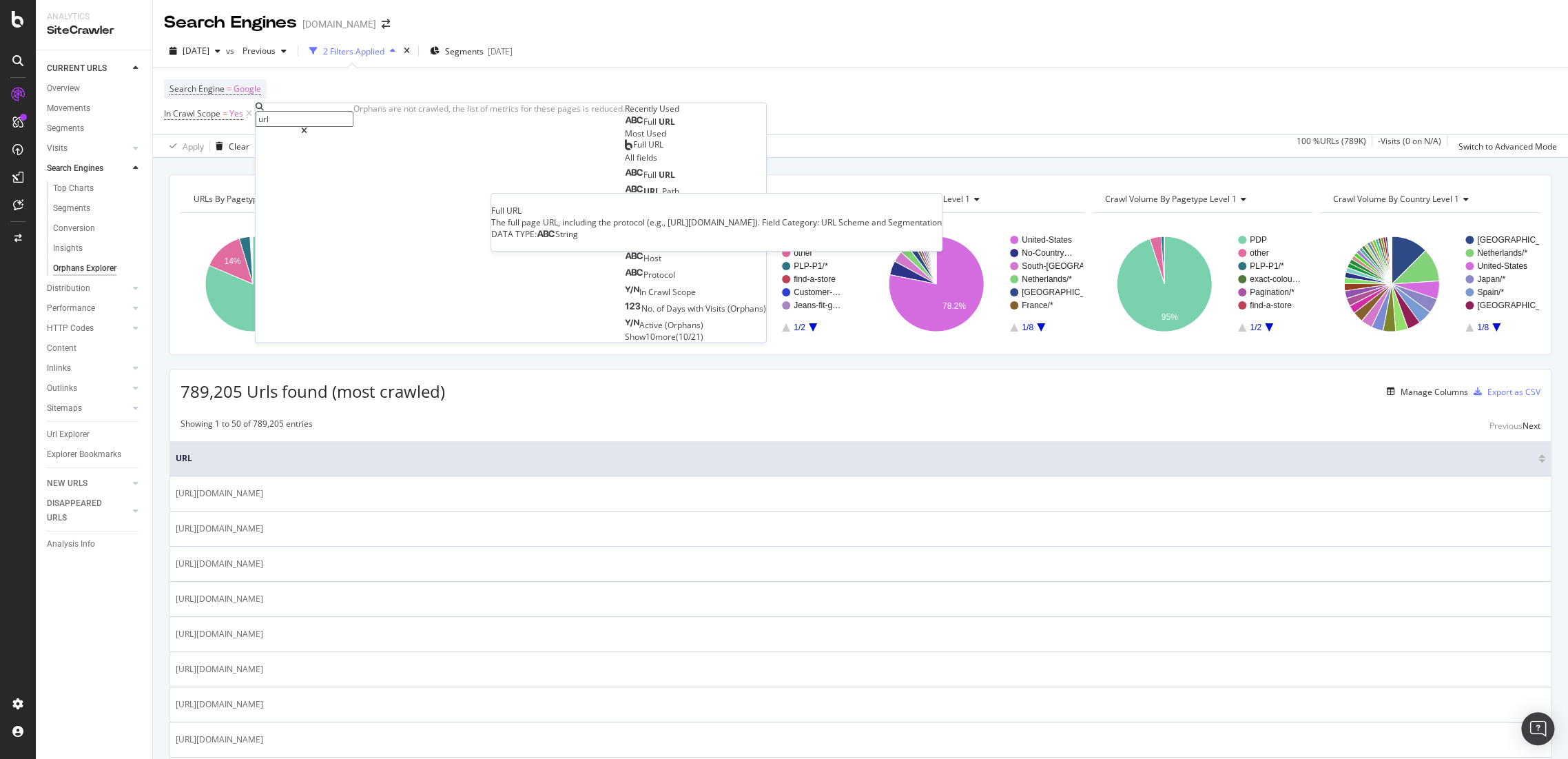
type input "url"
click at [625, 129] on div "Full URL" at bounding box center [650, 122] width 50 height 11
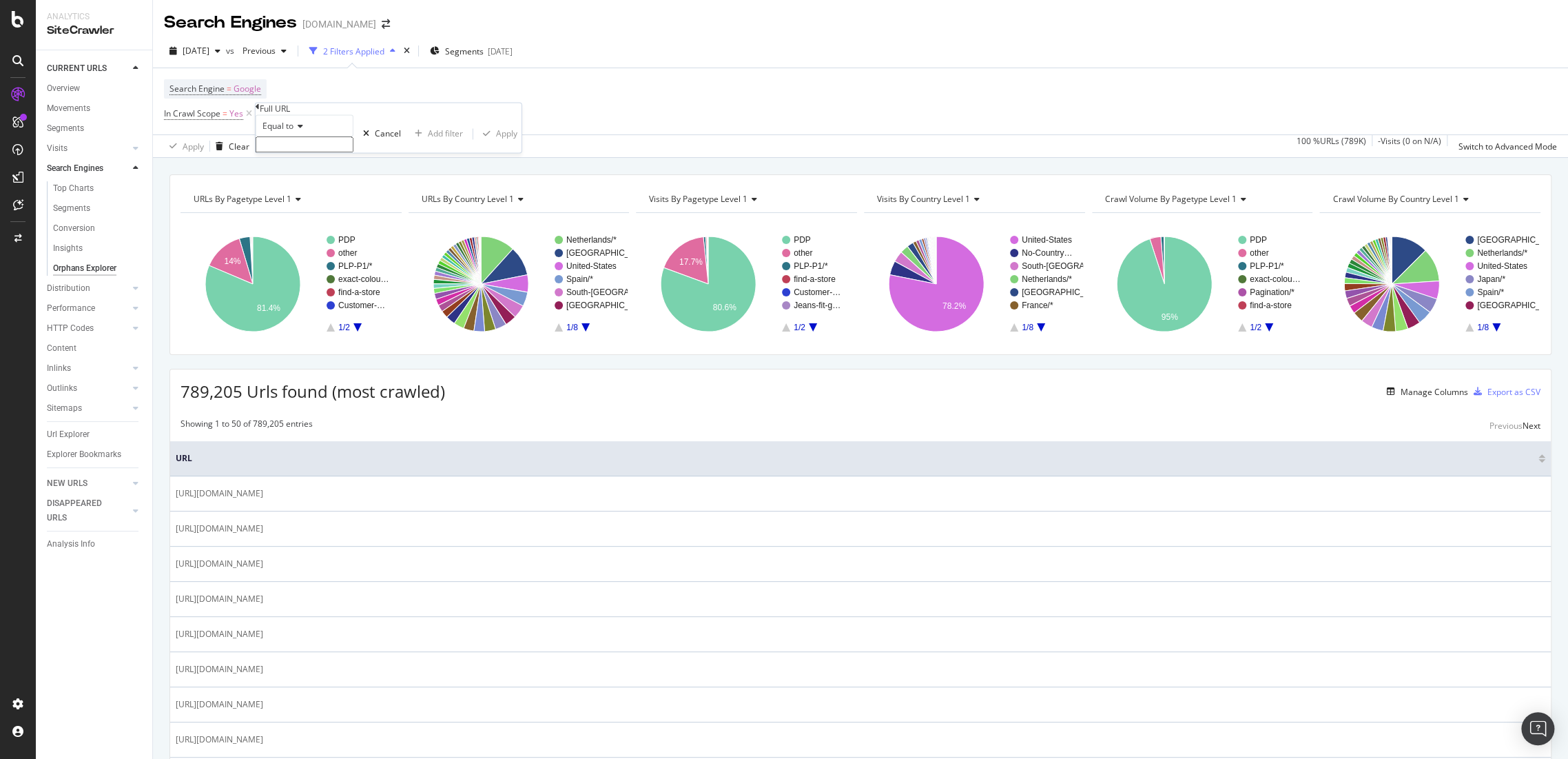
click at [336, 153] on div "Equal to Cancel Add filter Apply" at bounding box center [388, 134] width 266 height 38
click at [331, 153] on input "text" at bounding box center [304, 145] width 98 height 16
paste input "/y2k-fashion"
type input "/y2k-fashion"
click at [282, 132] on span "Equal to" at bounding box center [278, 126] width 31 height 12
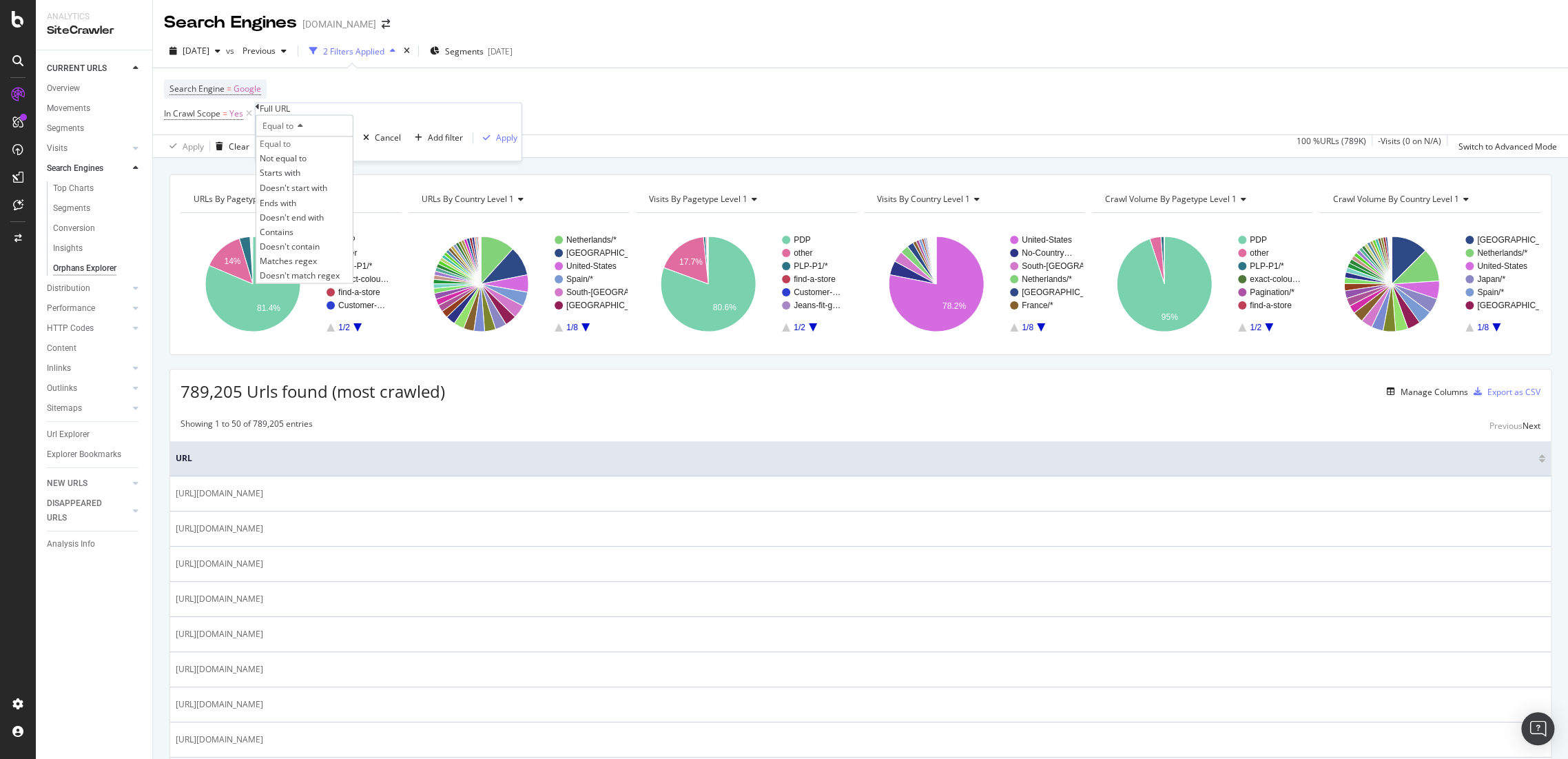
click at [311, 238] on div "Contains" at bounding box center [304, 231] width 97 height 15
click at [336, 153] on input "text" at bounding box center [304, 145] width 98 height 16
paste input "/y2k-fashion"
type input "/y2k-fashion"
click at [496, 144] on div "Apply" at bounding box center [506, 138] width 21 height 12
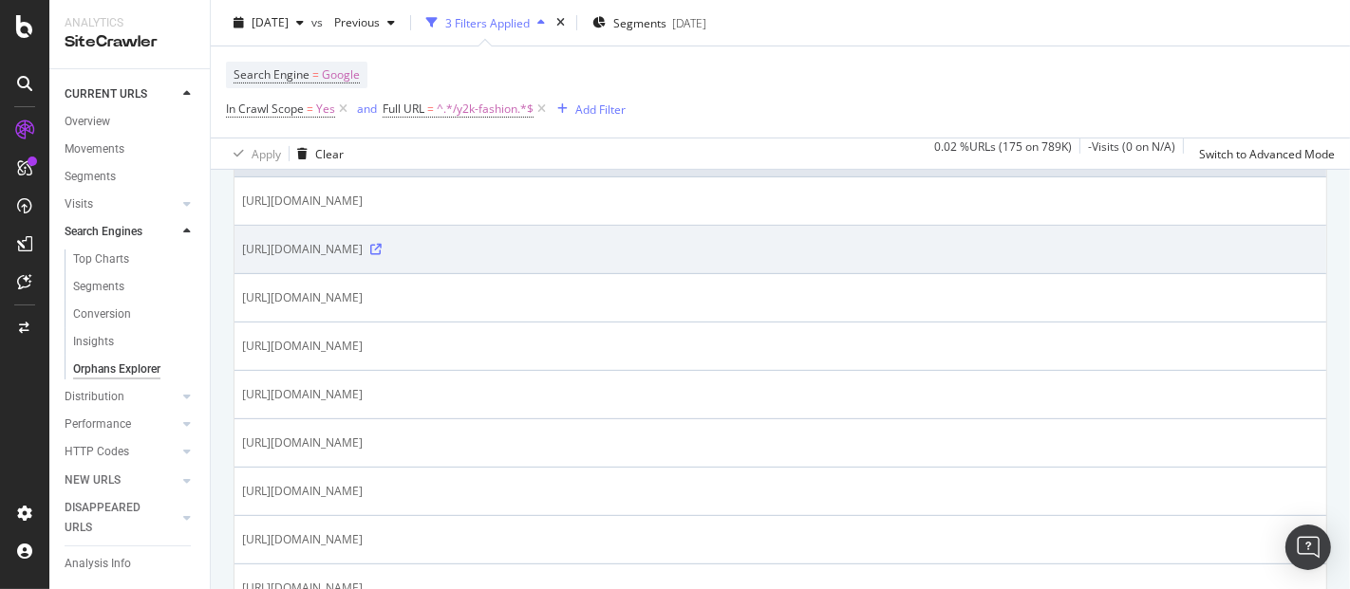
scroll to position [479, 0]
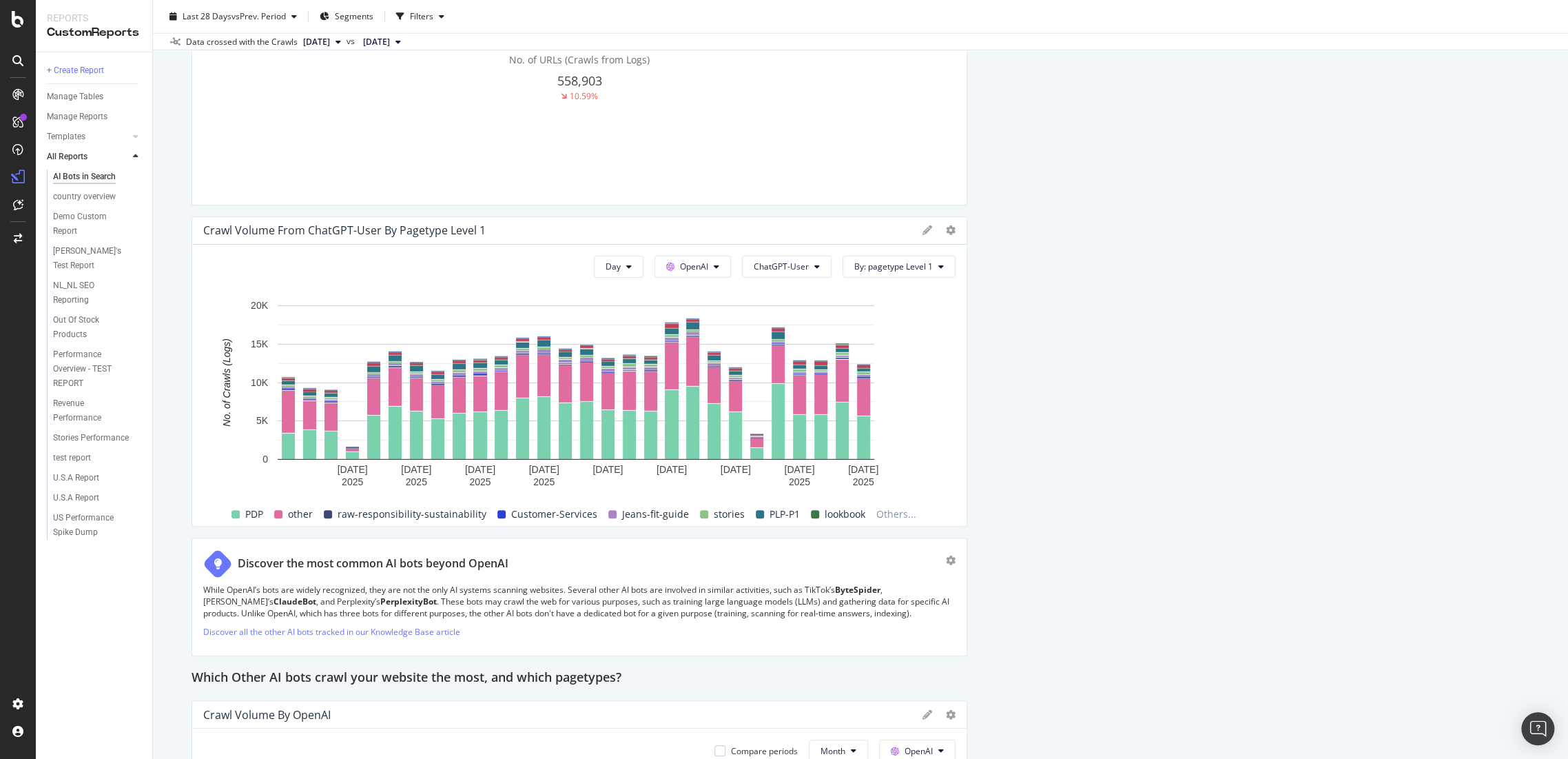
scroll to position [2604, 0]
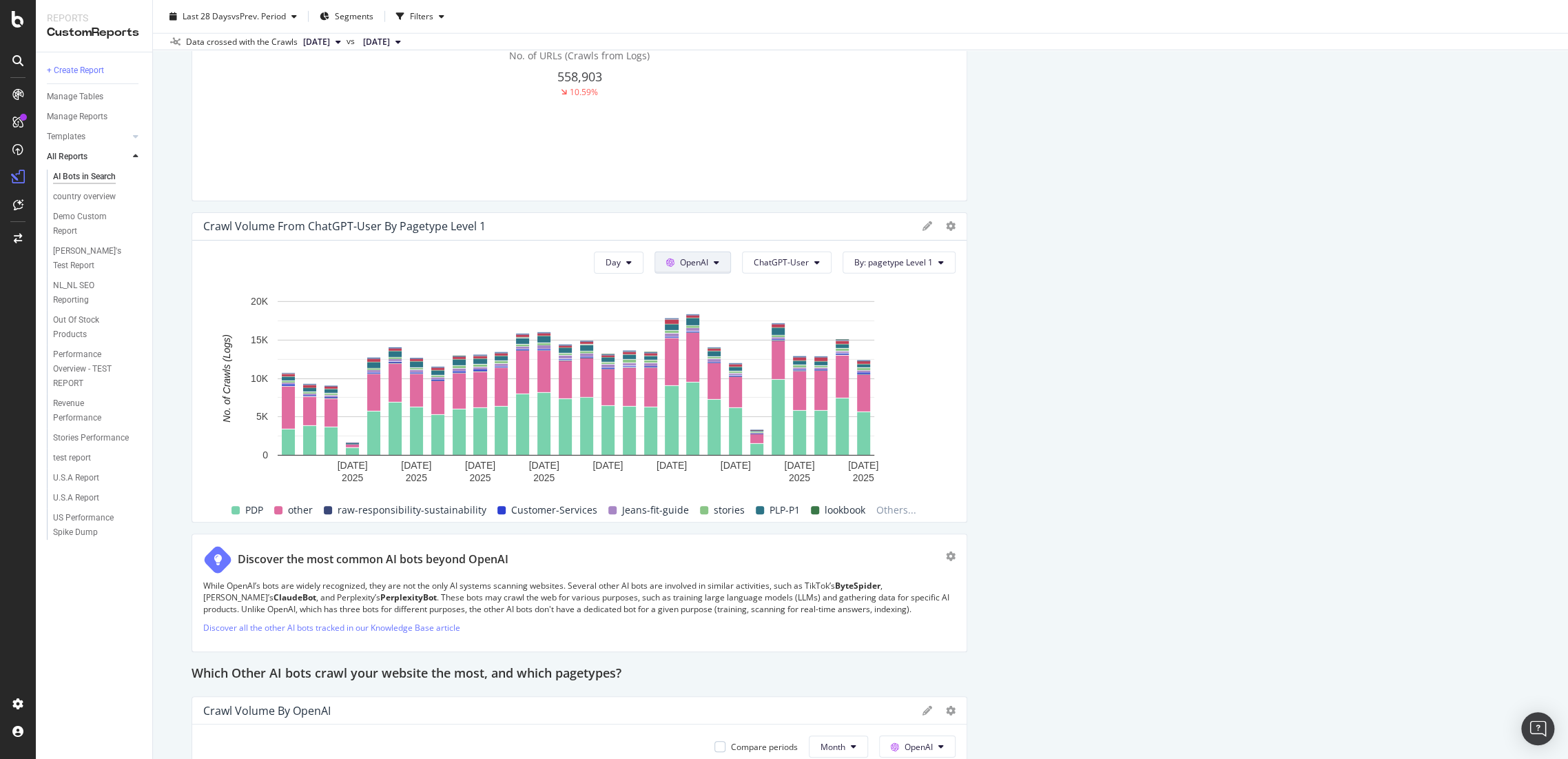
click at [698, 268] on span "OpenAI" at bounding box center [694, 262] width 28 height 12
click at [906, 304] on div "Hold CTRL while clicking to filter the report. [DATE] [DATE] [DATE] [DATE] [DAT…" at bounding box center [579, 394] width 753 height 232
click at [274, 17] on span "vs Prev. Period" at bounding box center [258, 16] width 54 height 12
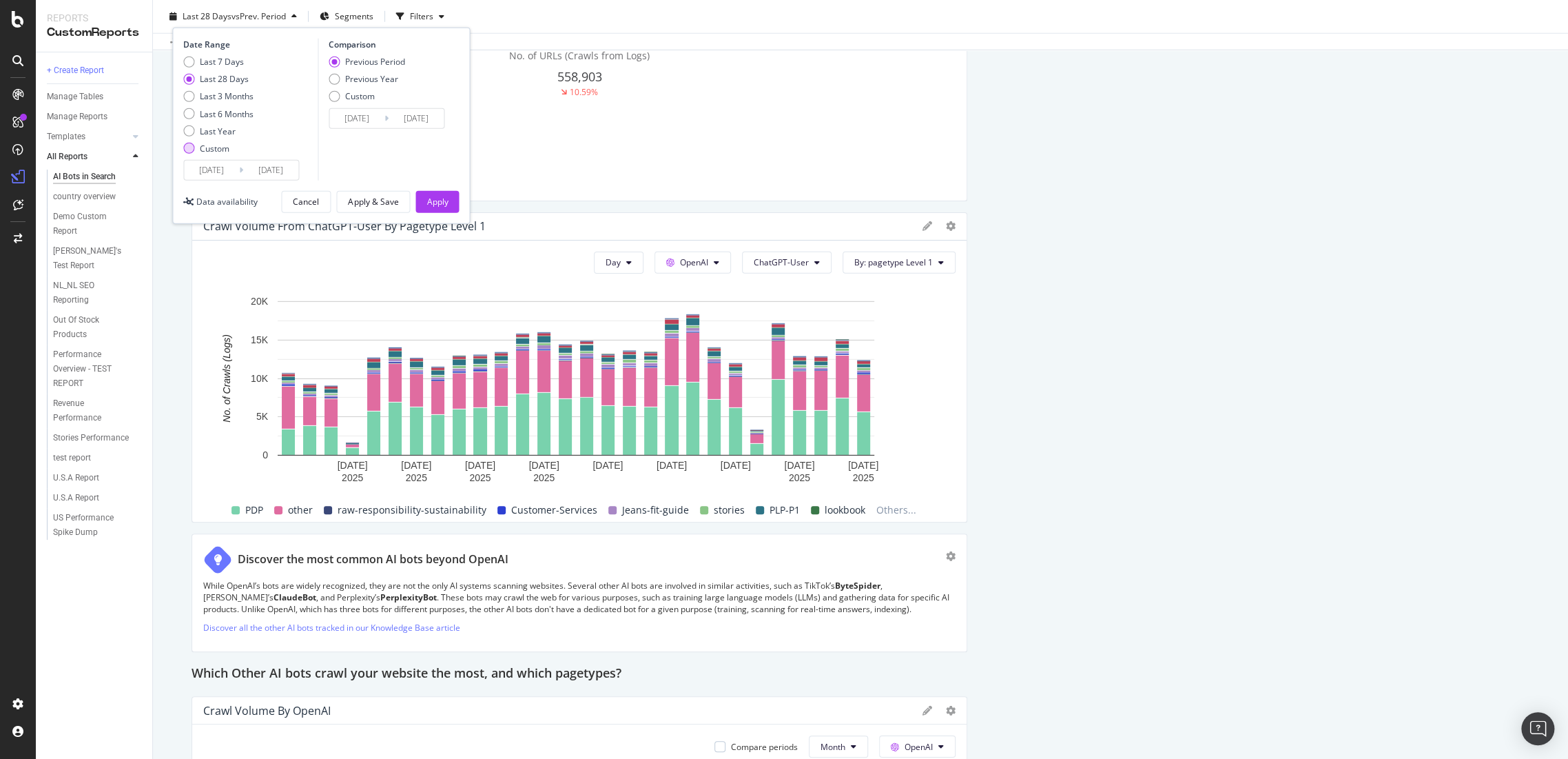
click at [200, 146] on div "Custom" at bounding box center [214, 148] width 30 height 12
click at [197, 163] on input "[DATE]" at bounding box center [211, 170] width 55 height 20
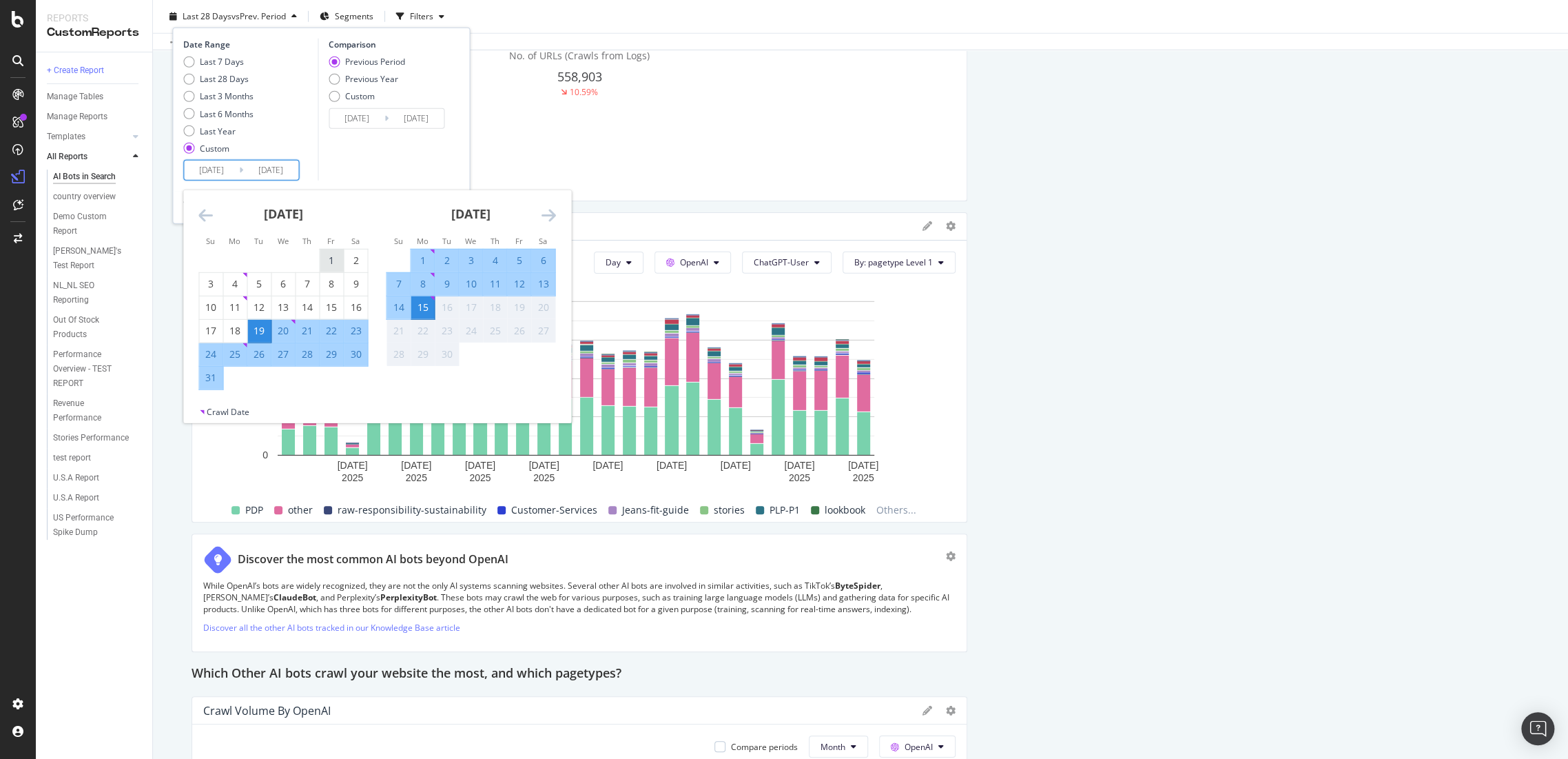
click at [330, 259] on div "1" at bounding box center [331, 260] width 23 height 14
type input "[DATE]"
click at [219, 379] on div "31" at bounding box center [211, 378] width 23 height 14
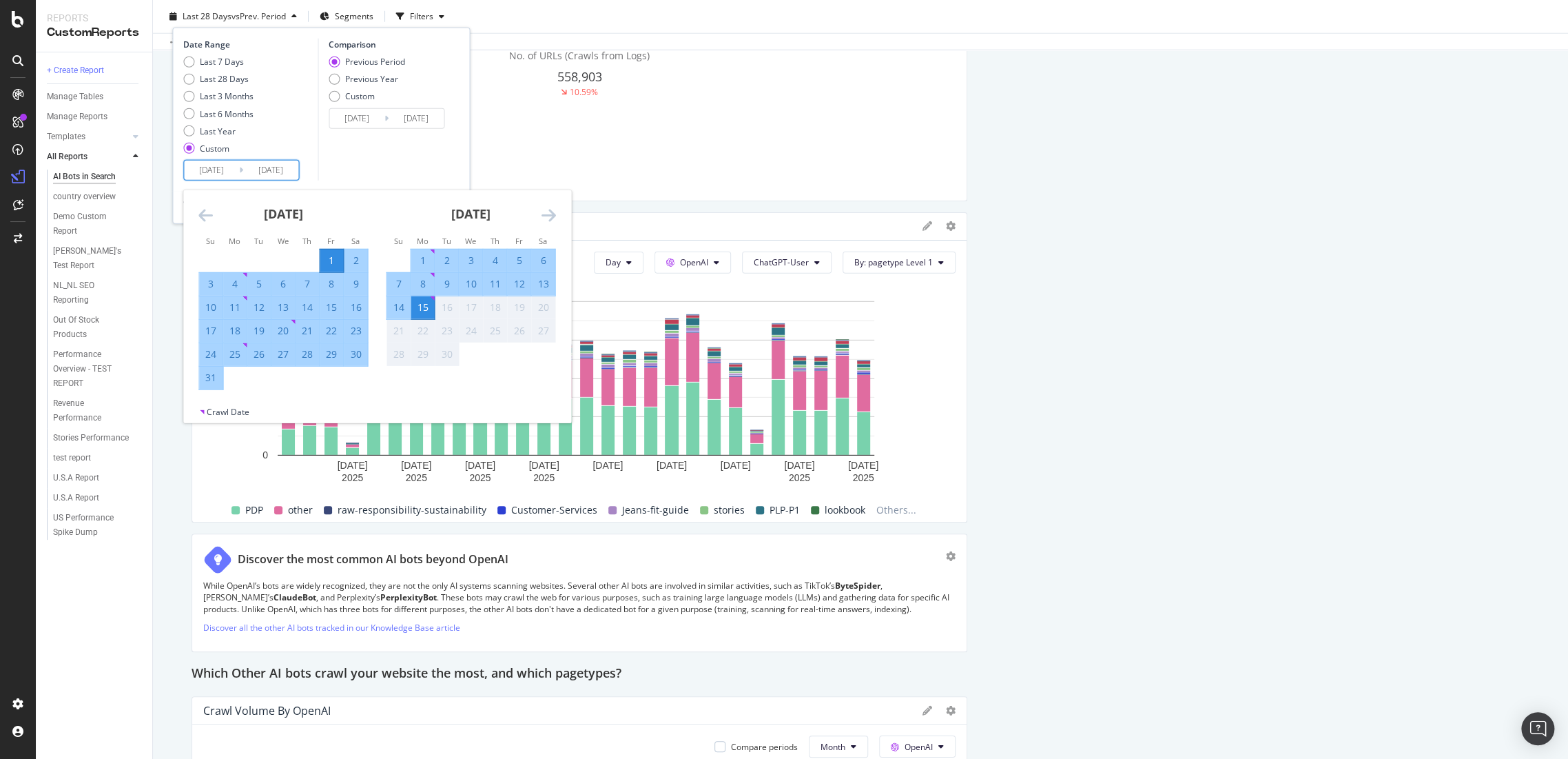
type input "[DATE]"
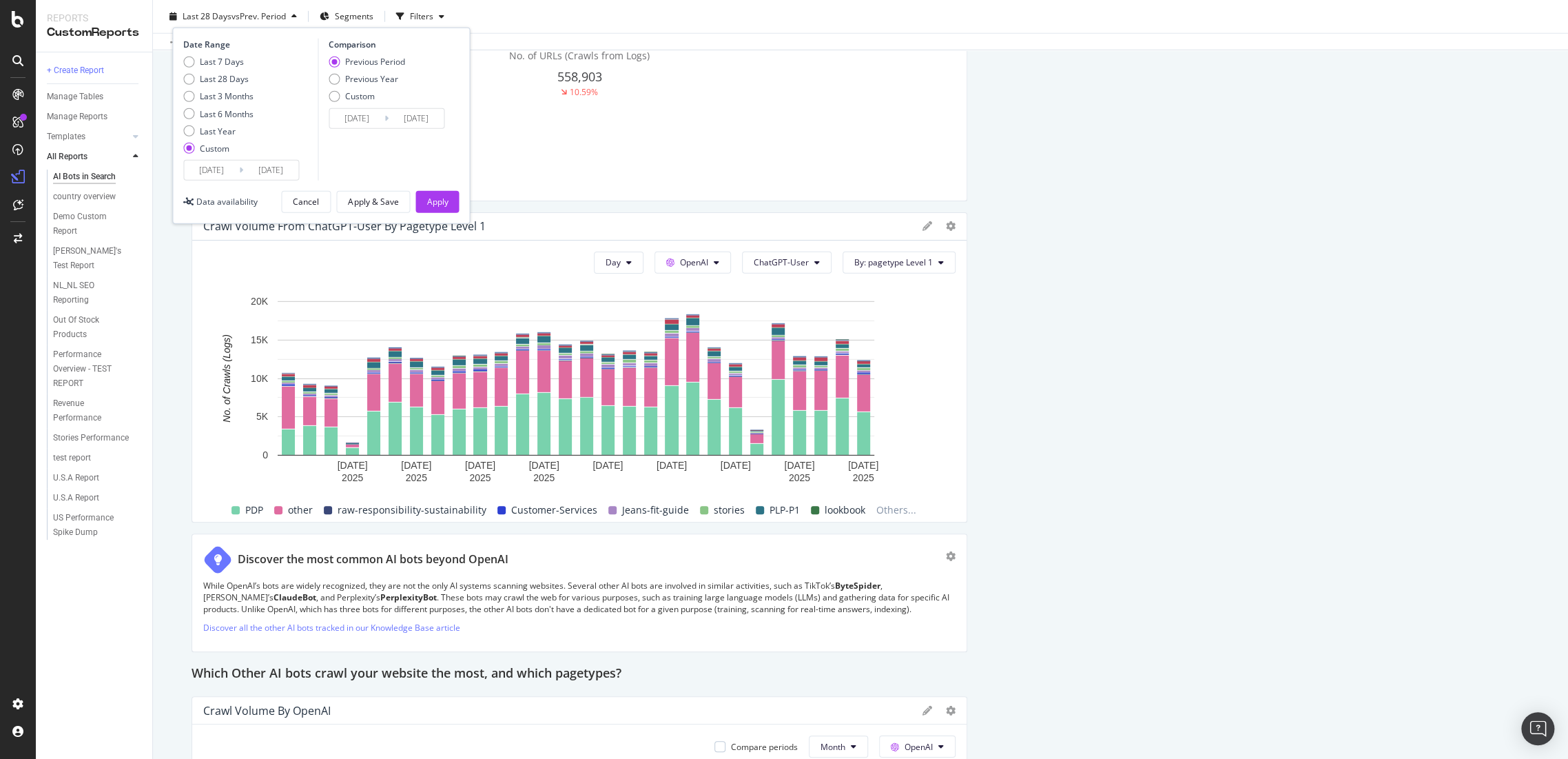
click at [404, 103] on div "Previous Period Previous Year Custom" at bounding box center [367, 81] width 76 height 52
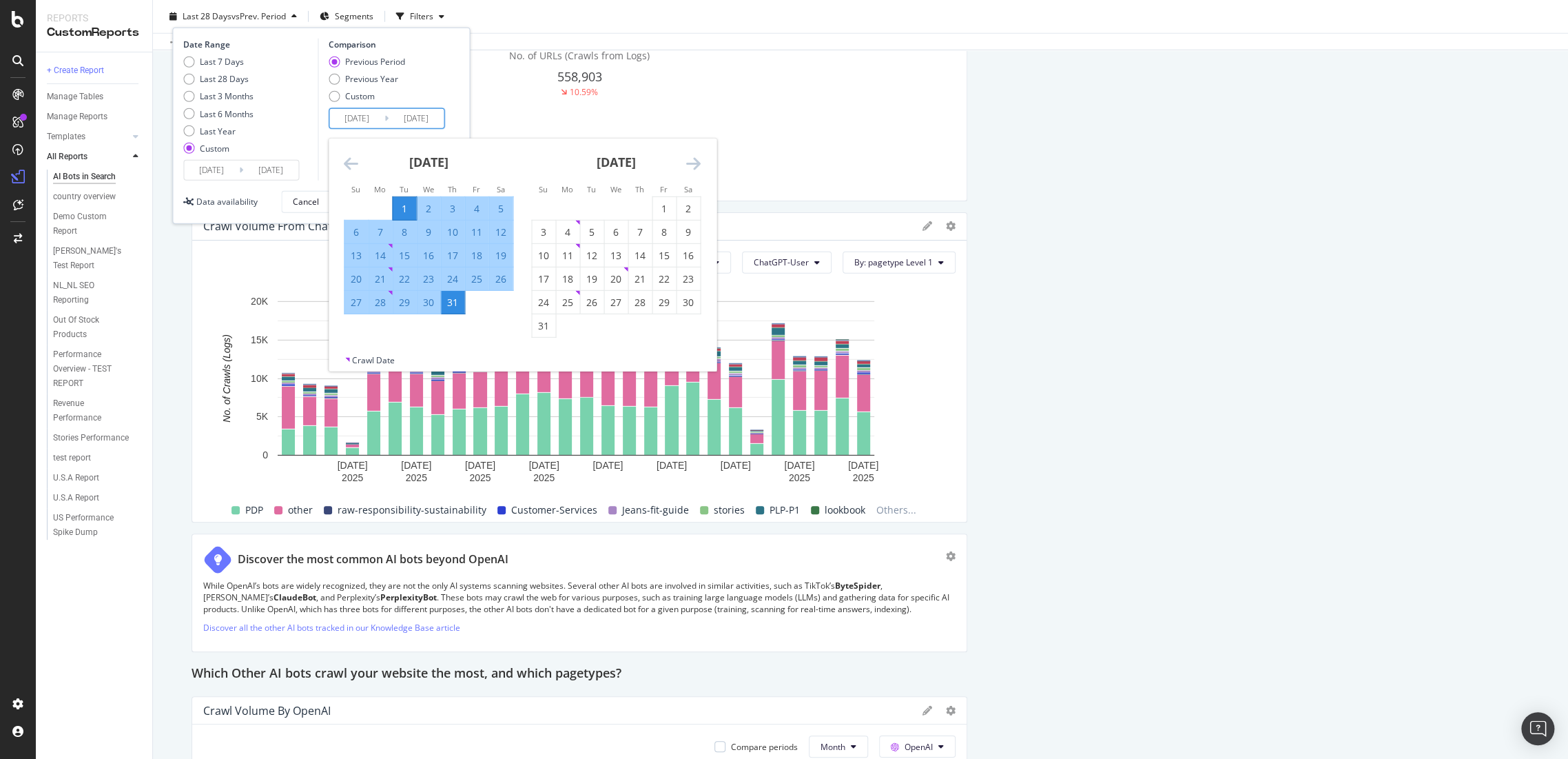
click at [397, 113] on input "[DATE]" at bounding box center [416, 118] width 55 height 20
click at [368, 71] on div "Previous Period Previous Year Custom" at bounding box center [367, 81] width 76 height 52
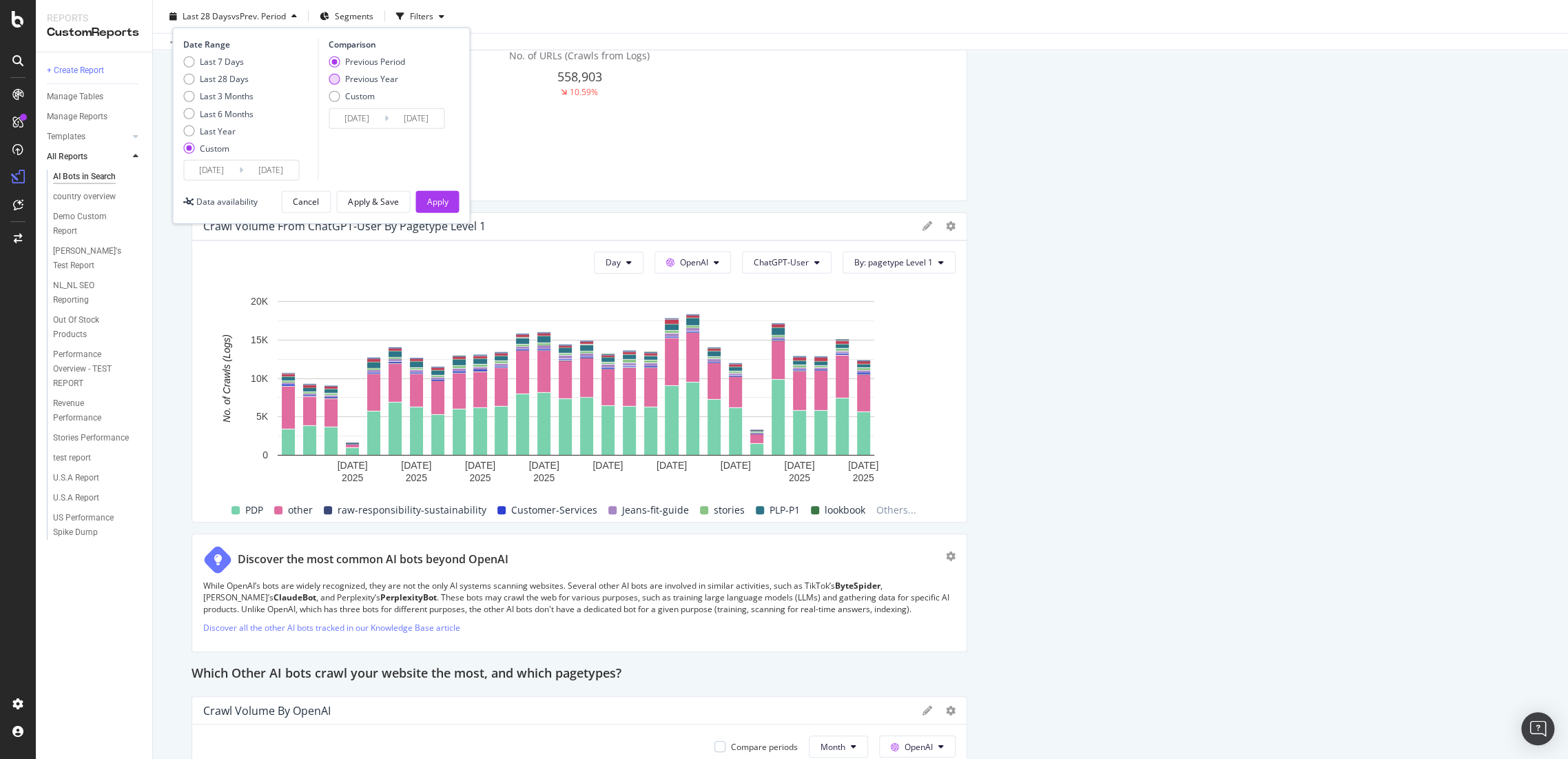
click at [359, 81] on div "Previous Year" at bounding box center [372, 79] width 53 height 12
type input "[DATE]"
click at [358, 116] on input "[DATE]" at bounding box center [357, 118] width 55 height 20
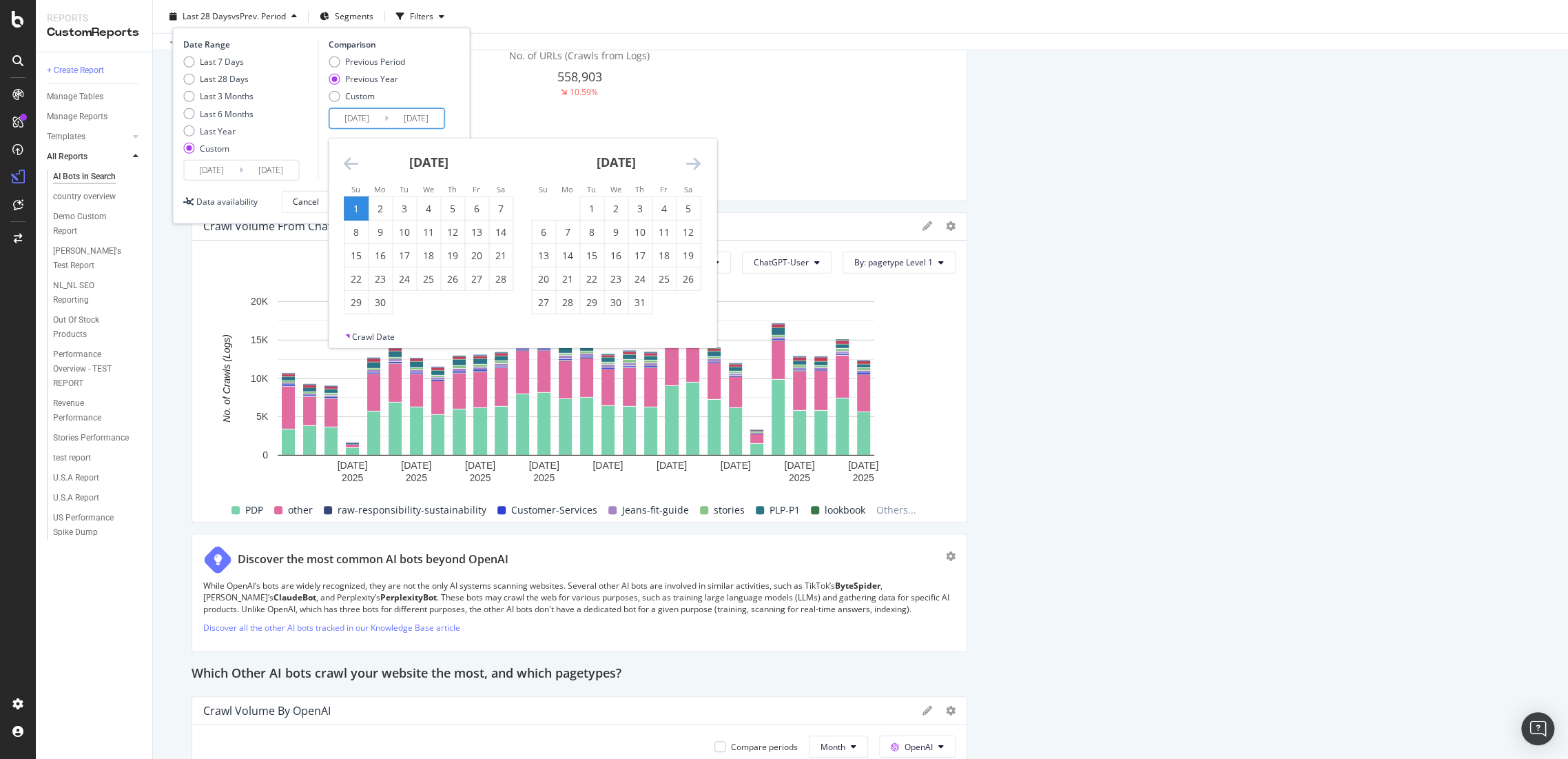
click at [345, 160] on icon "Move backward to switch to the previous month." at bounding box center [351, 163] width 15 height 17
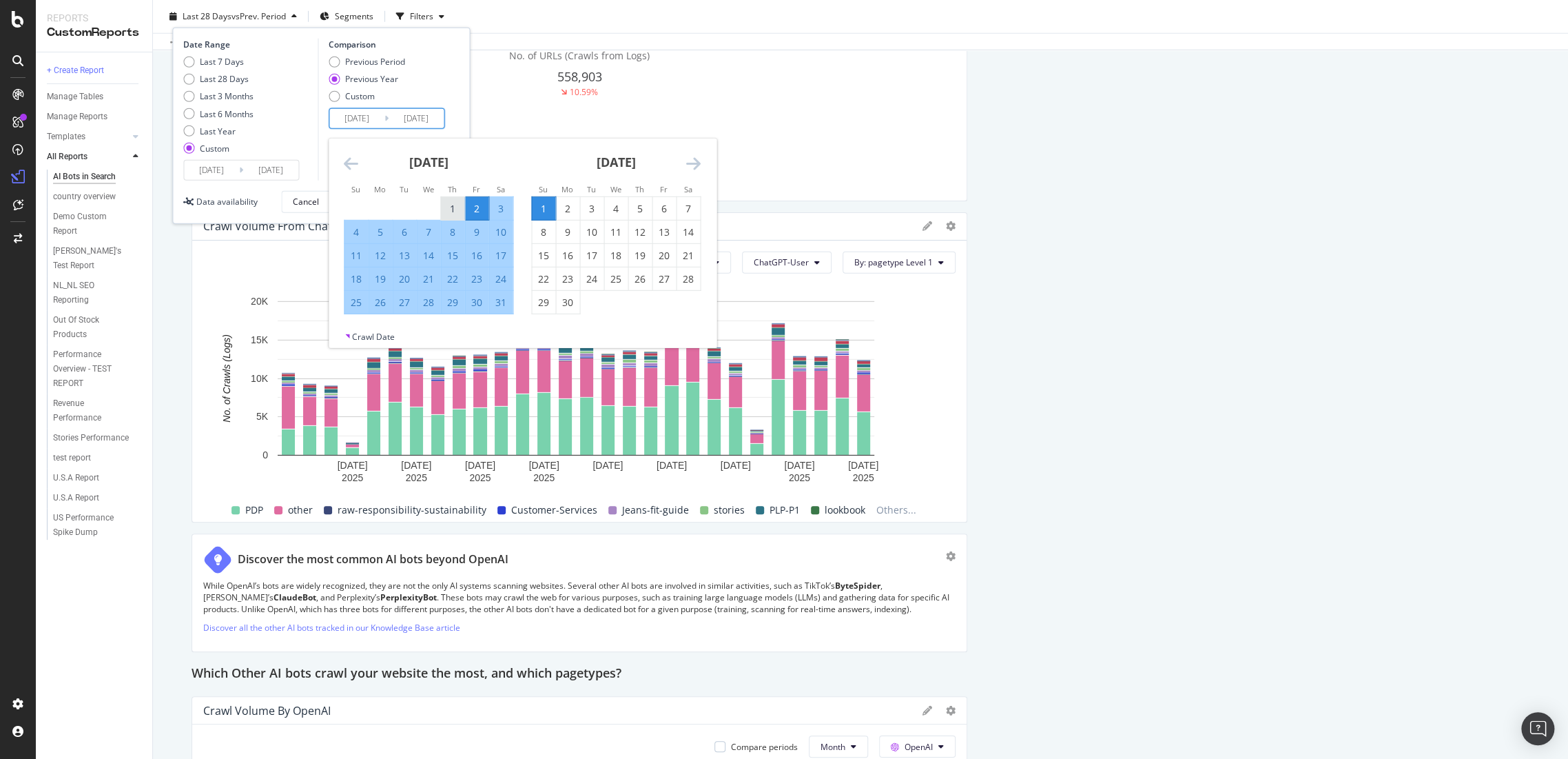
click at [452, 208] on div "1" at bounding box center [452, 208] width 23 height 14
type input "[DATE]"
click at [502, 314] on table "1 2 3 4 5 6 7 8 9 10 11 12 13 14 15 16 17 18 19 20 21 22 23 24 25 26 27 28 29 3…" at bounding box center [429, 256] width 170 height 118
click at [502, 304] on div "31" at bounding box center [501, 302] width 23 height 14
type input "[DATE]"
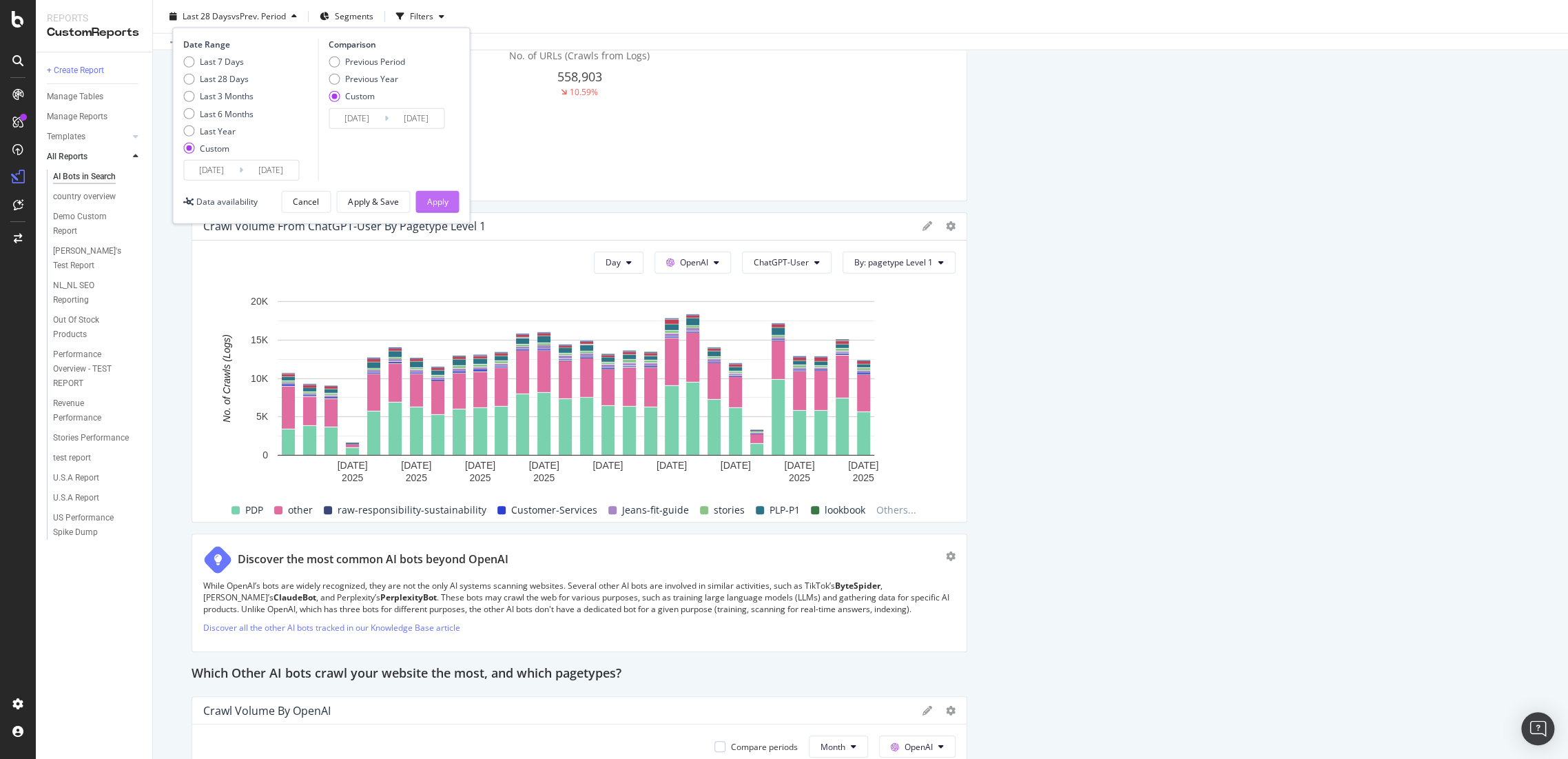
click at [447, 203] on div "Apply" at bounding box center [437, 202] width 21 height 12
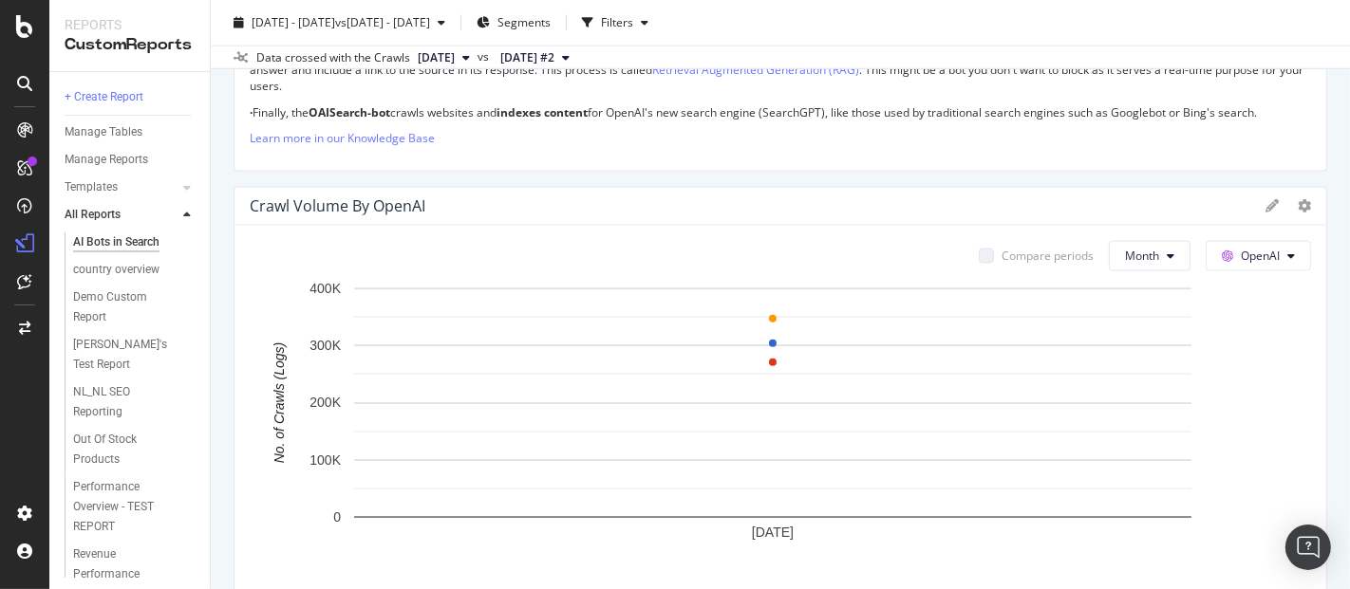
scroll to position [2288, 0]
